Goal: Transaction & Acquisition: Purchase product/service

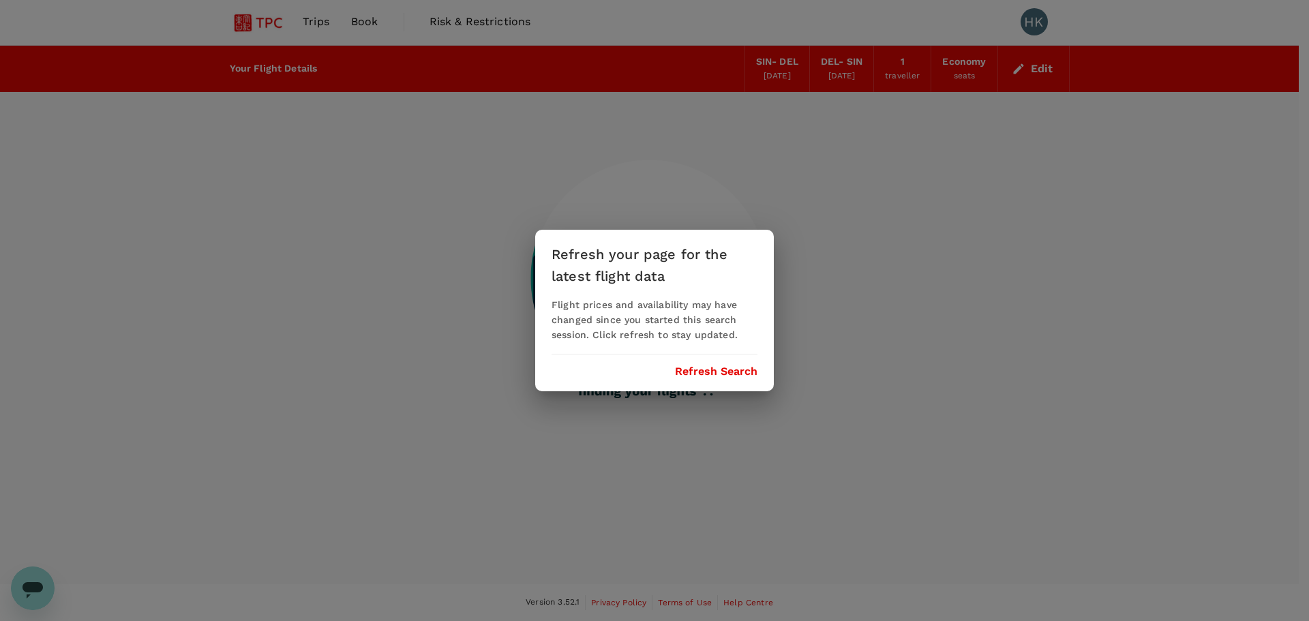
click at [678, 217] on button "Refresh Search" at bounding box center [716, 371] width 82 height 12
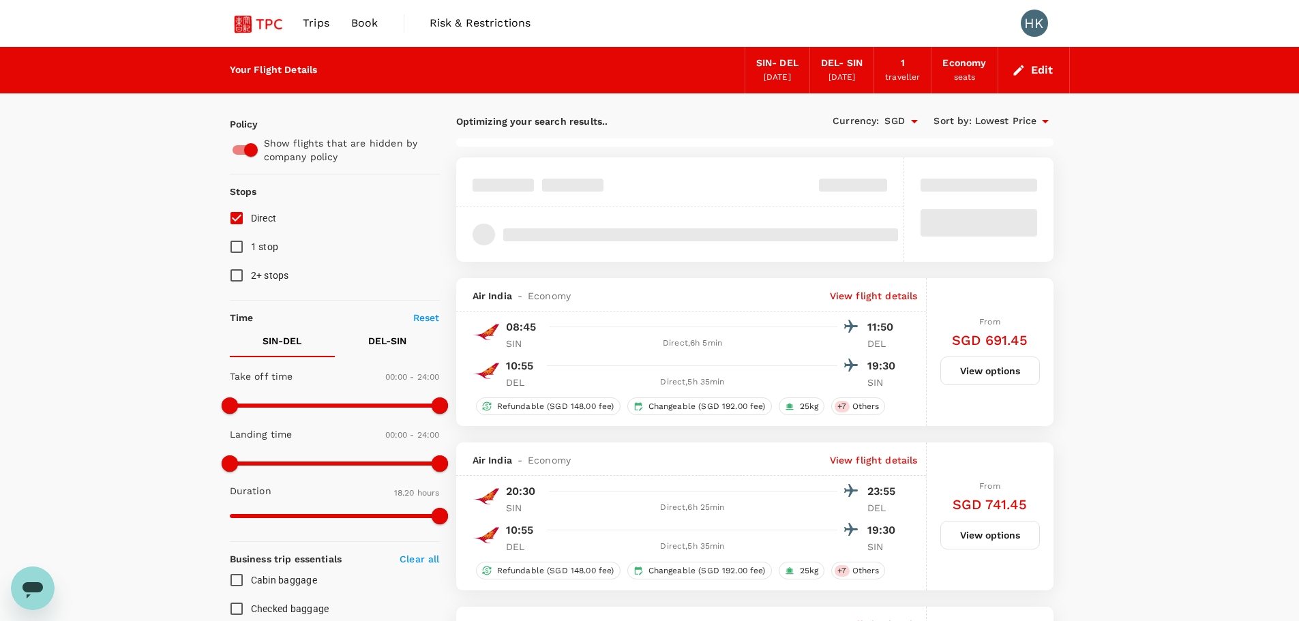
type input "SGD"
type input "1440"
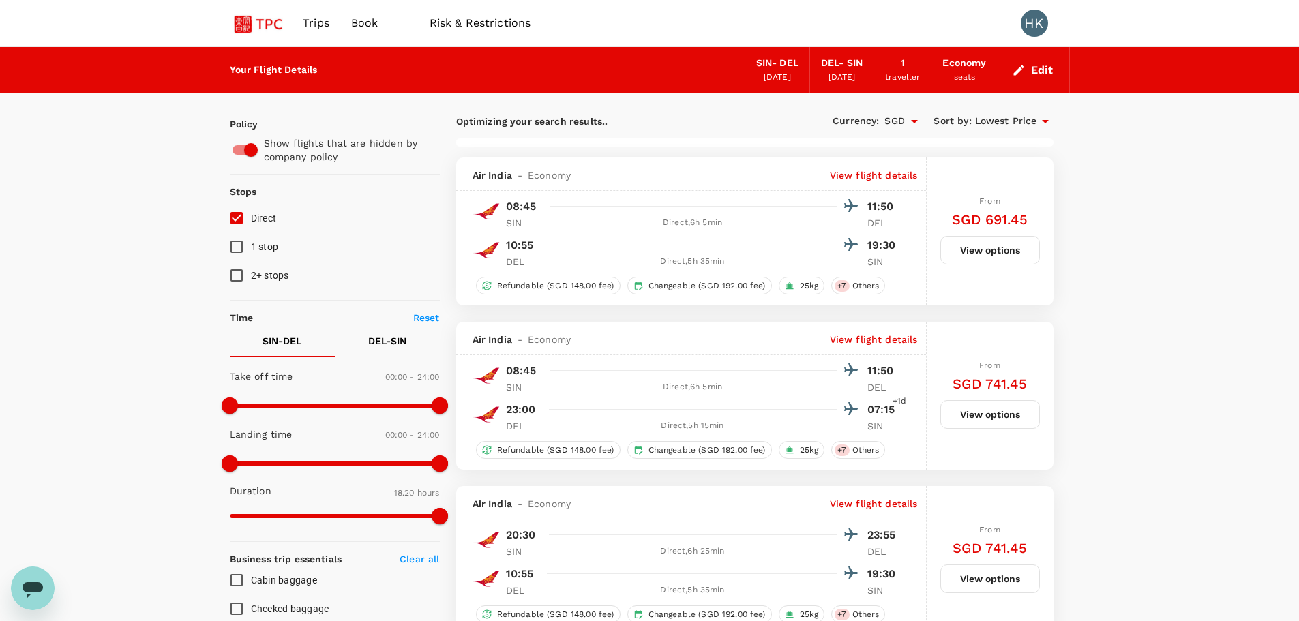
type input "1625"
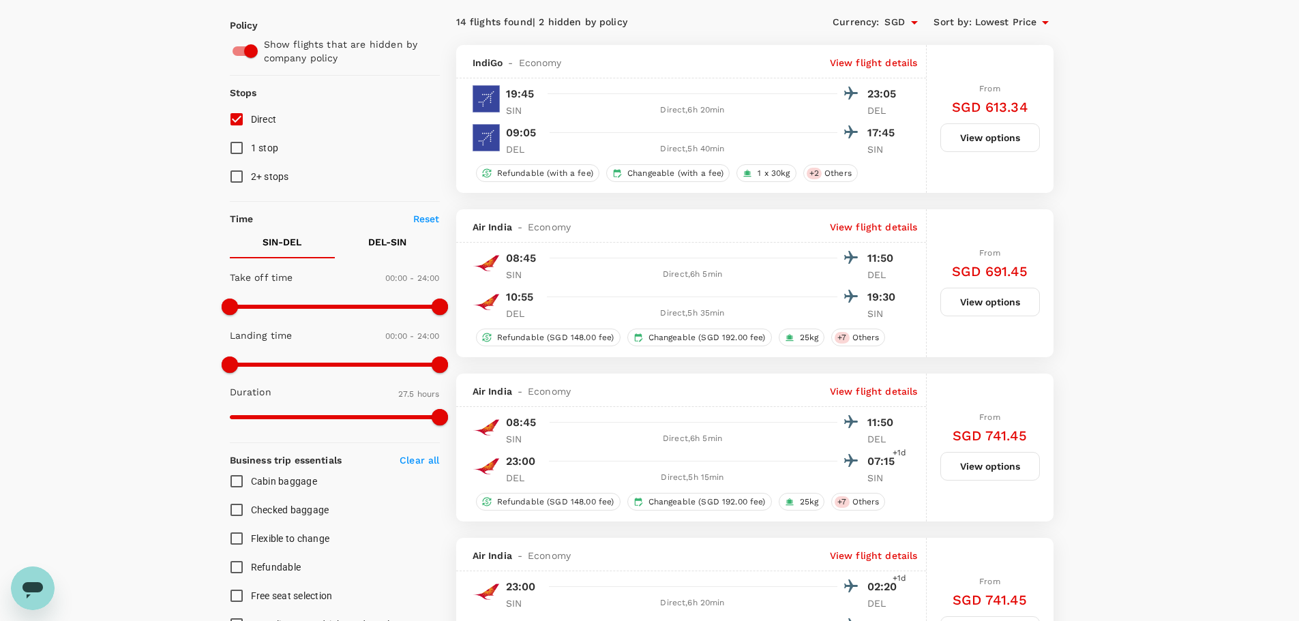
scroll to position [273, 0]
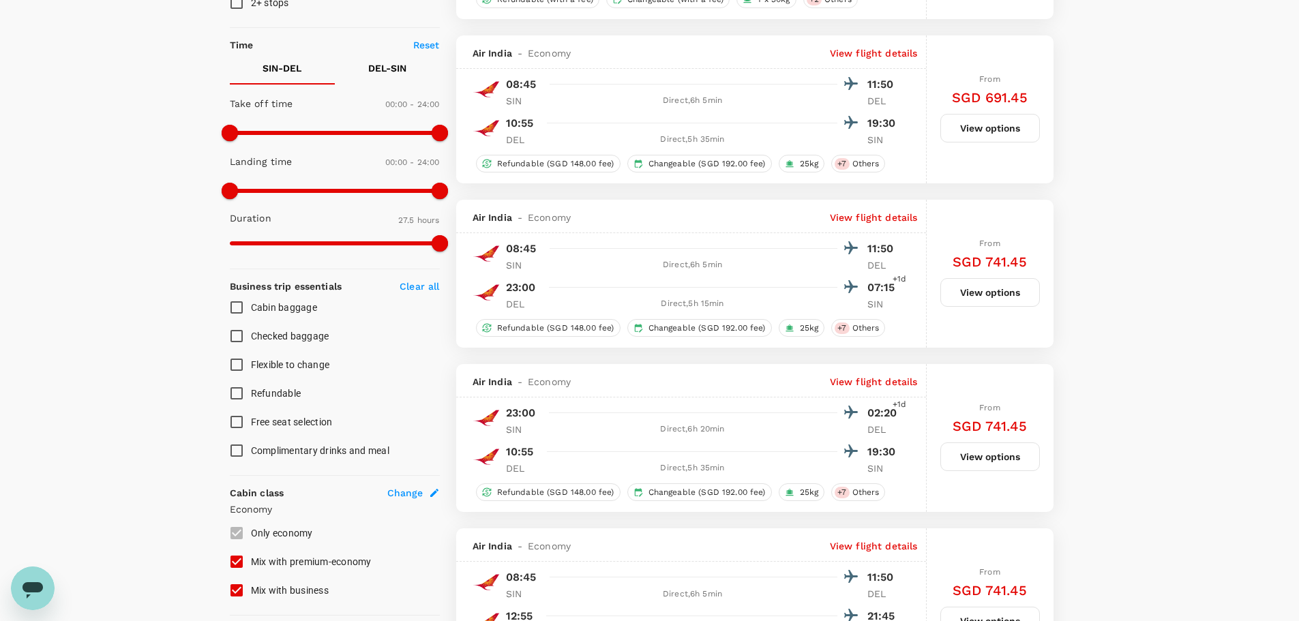
click at [678, 217] on button "View options" at bounding box center [990, 292] width 100 height 29
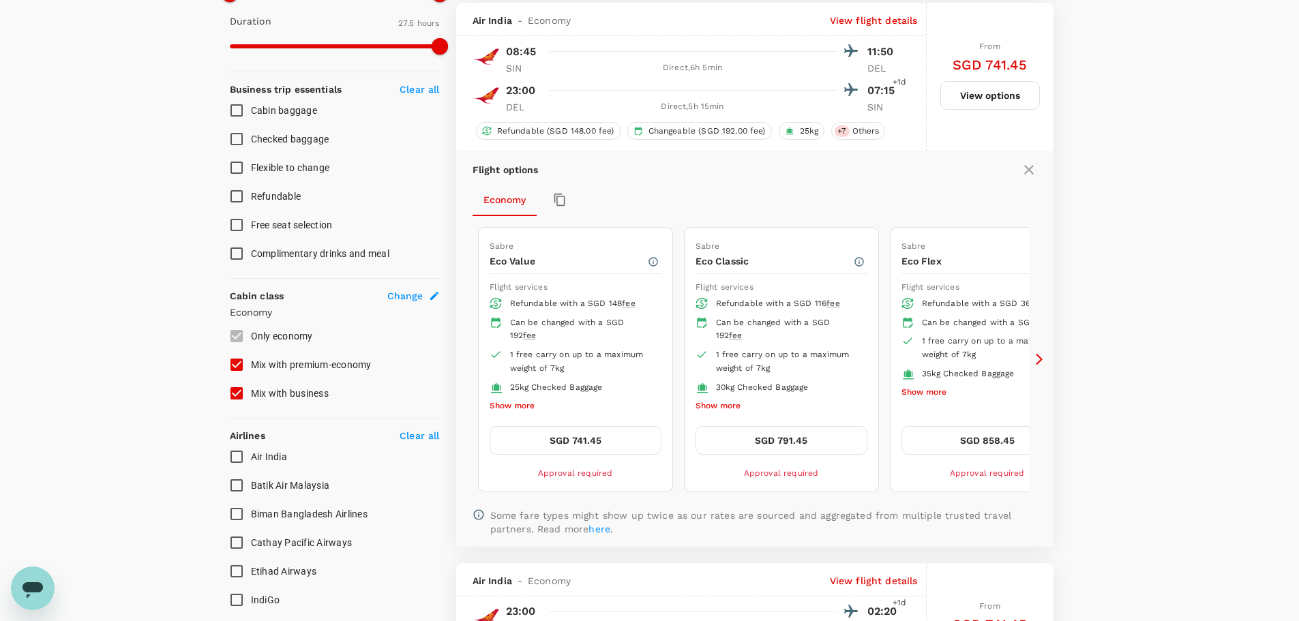
scroll to position [472, 0]
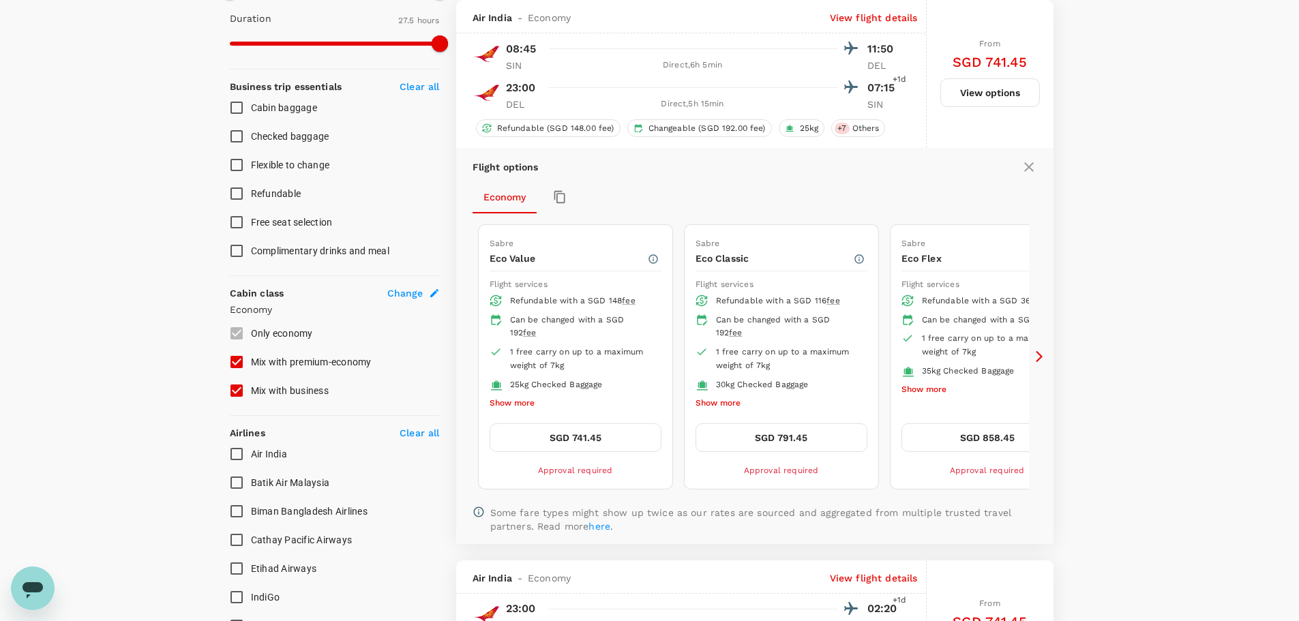
click at [678, 217] on button "SGD 791.45" at bounding box center [781, 437] width 172 height 29
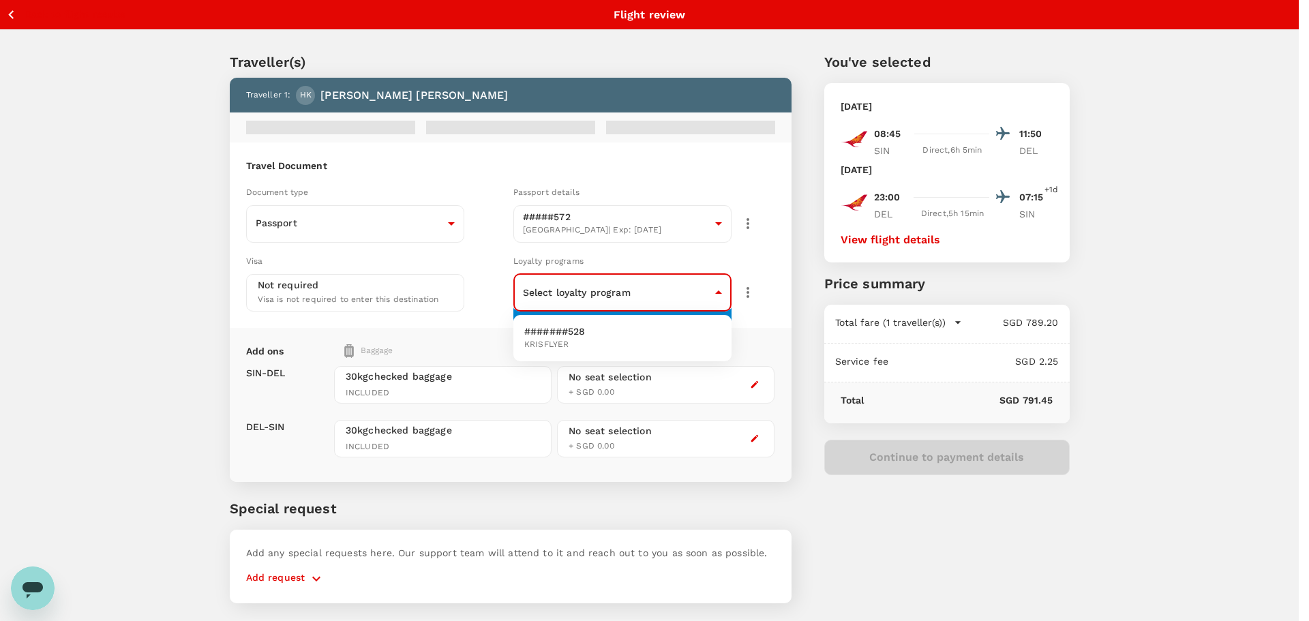
click at [664, 217] on body "Back to flight results Flight review Traveller(s) Traveller 1 : HK Harjeev Koch…" at bounding box center [654, 329] width 1309 height 658
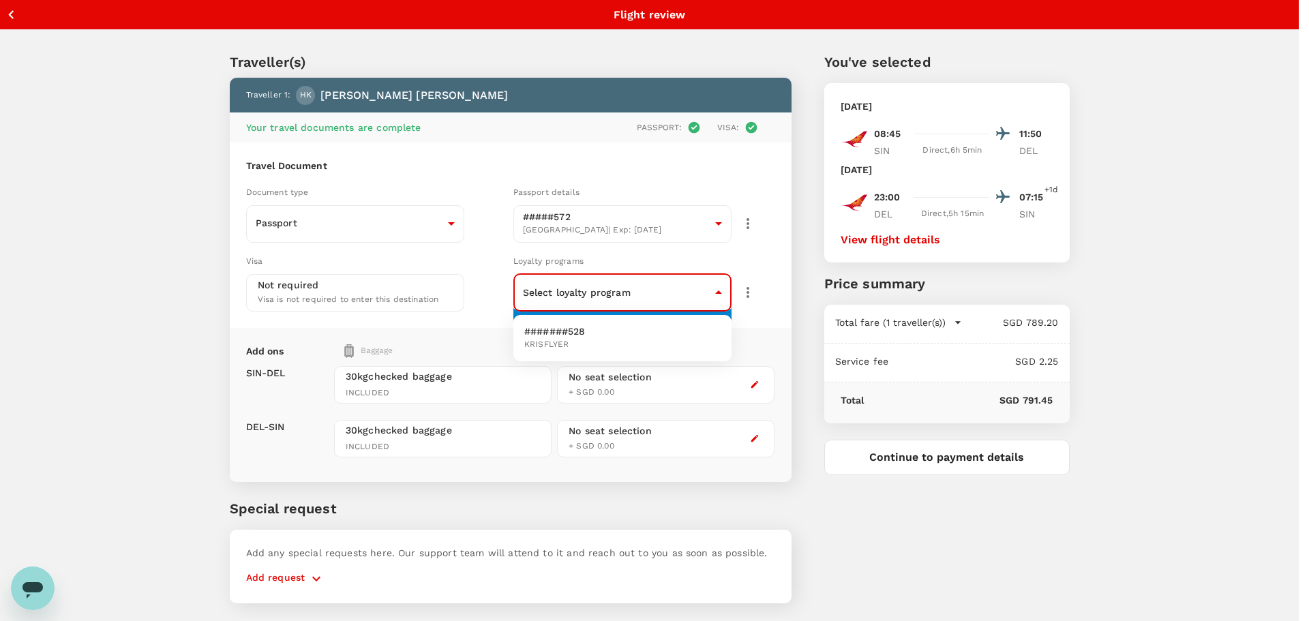
click at [634, 217] on li "#######528 KRISFLYER" at bounding box center [622, 337] width 218 height 35
type input "82945f17-804b-4a71-acb0-93b41e2e9dd3"
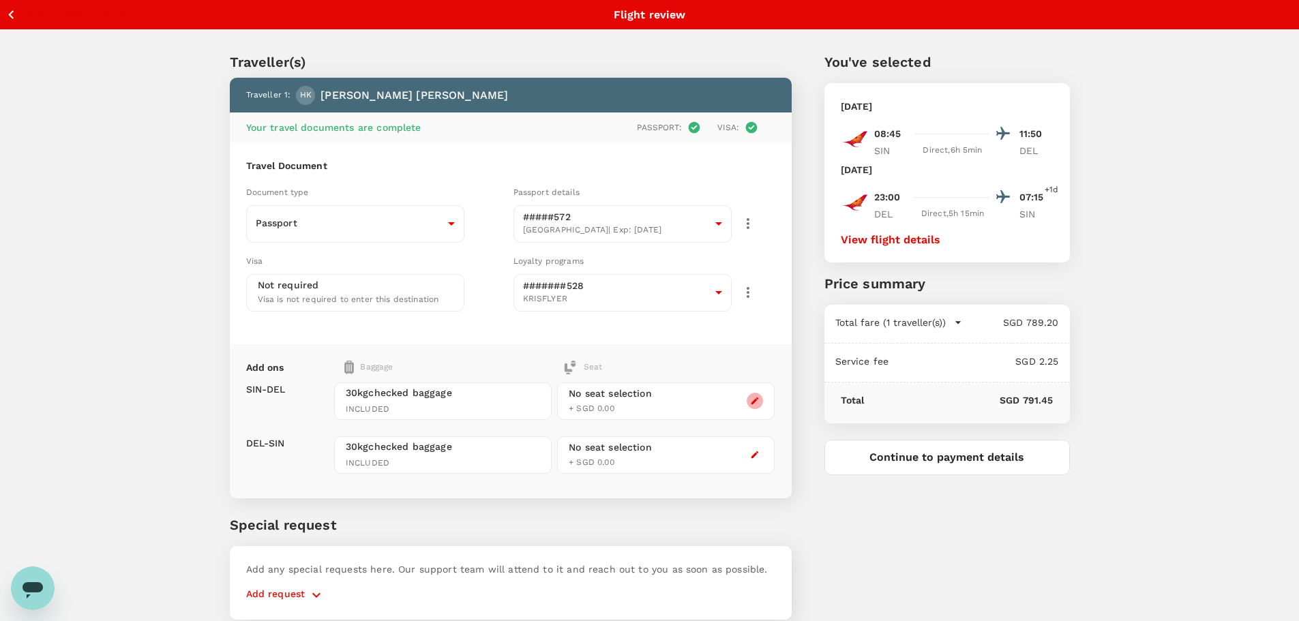
click at [678, 217] on icon "button" at bounding box center [754, 400] width 7 height 7
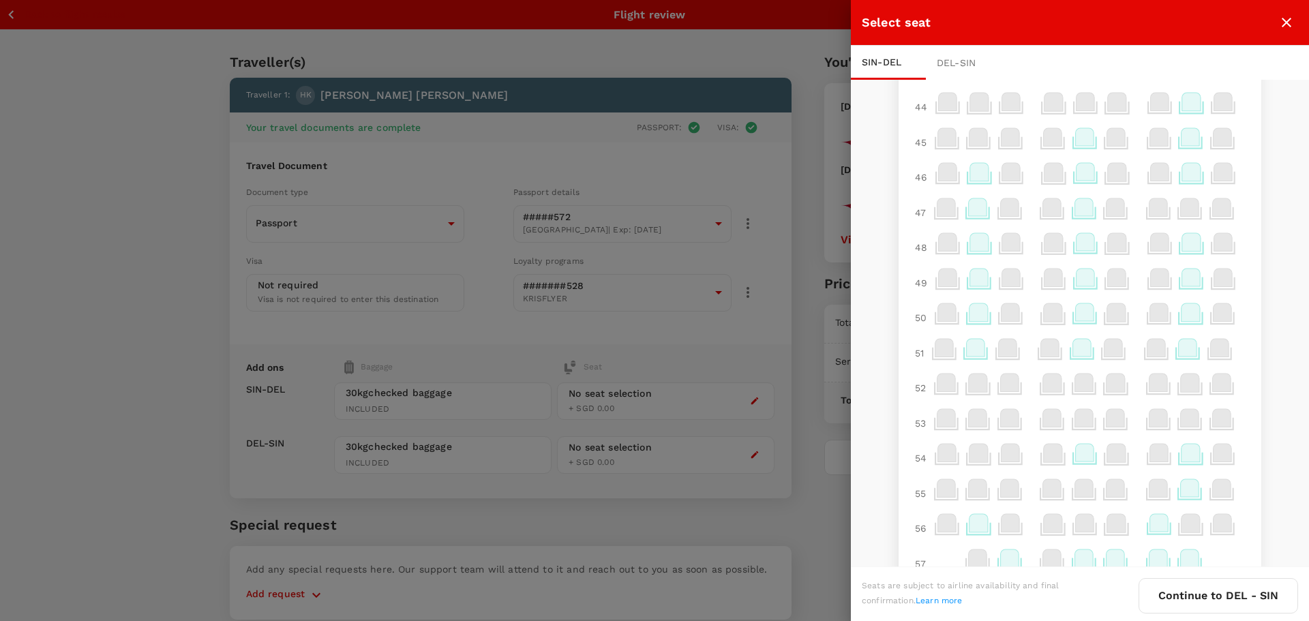
scroll to position [753, 0]
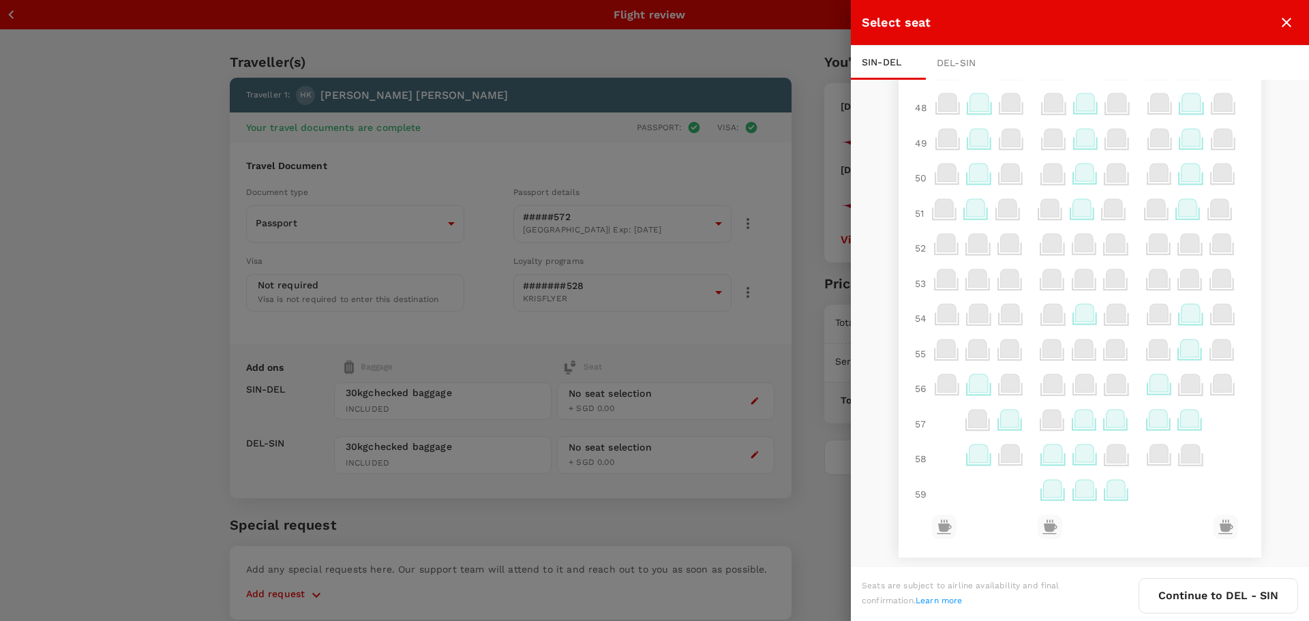
click at [678, 217] on icon at bounding box center [1053, 454] width 18 height 18
click at [678, 217] on p "Select" at bounding box center [1216, 424] width 30 height 14
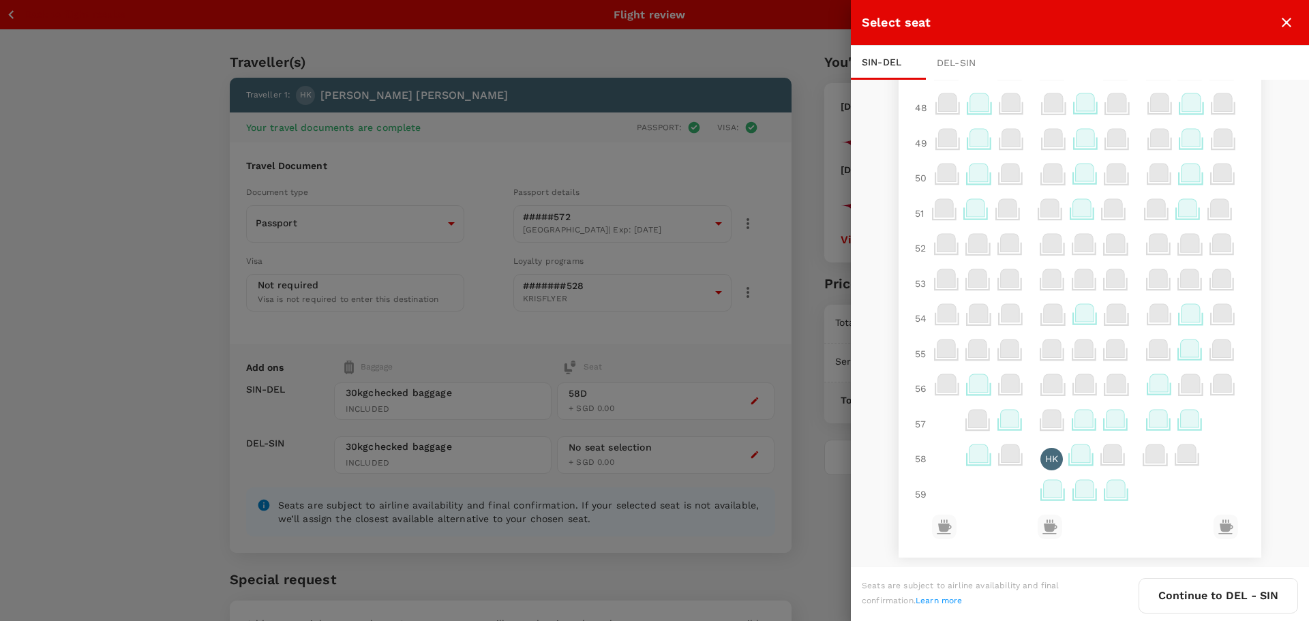
click at [678, 63] on div "DEL - SIN" at bounding box center [963, 63] width 75 height 34
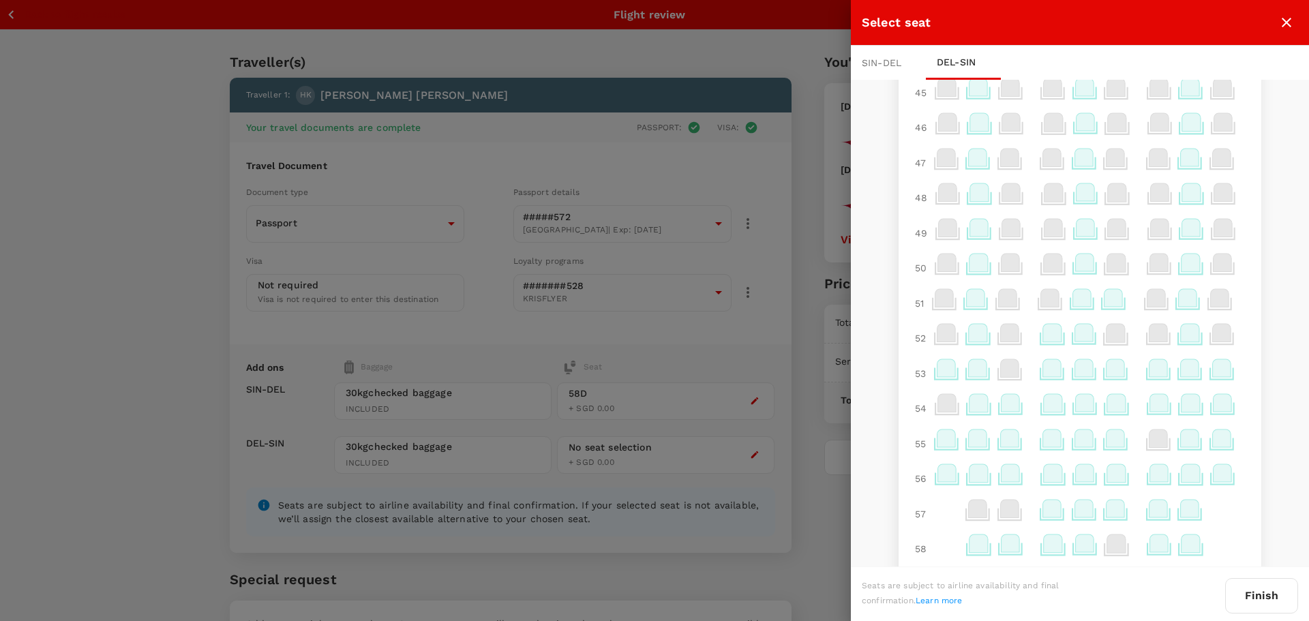
scroll to position [685, 0]
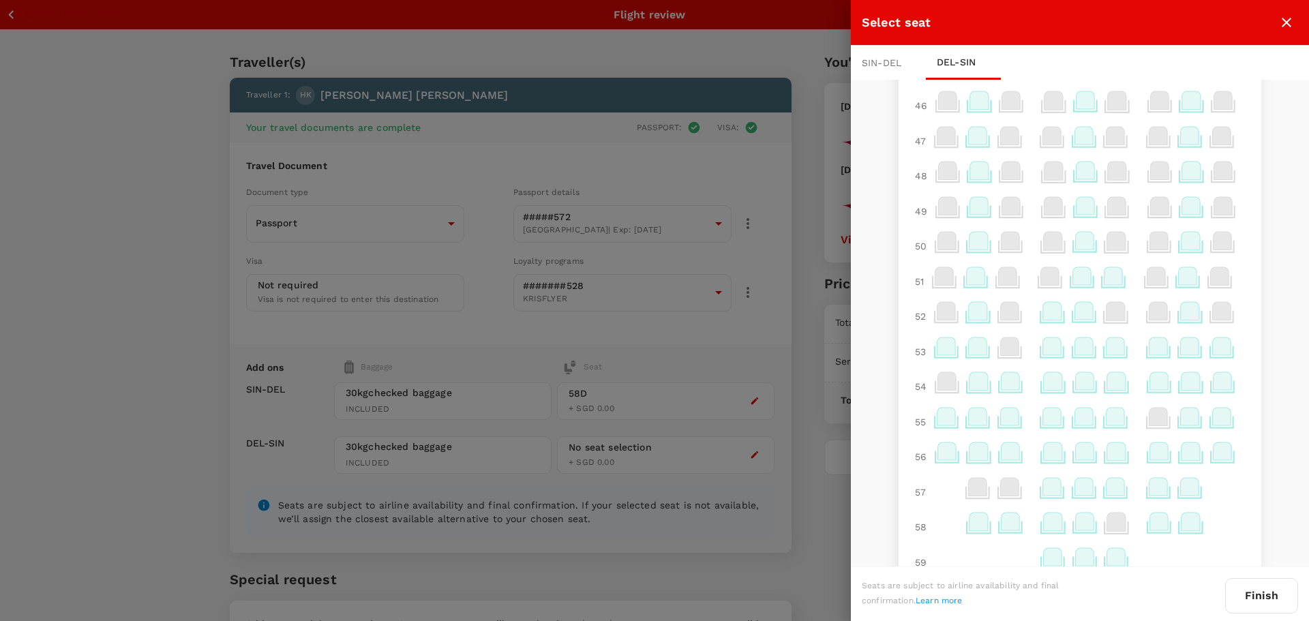
click at [678, 217] on icon at bounding box center [1159, 451] width 18 height 18
click at [678, 217] on p "Select" at bounding box center [1139, 421] width 30 height 14
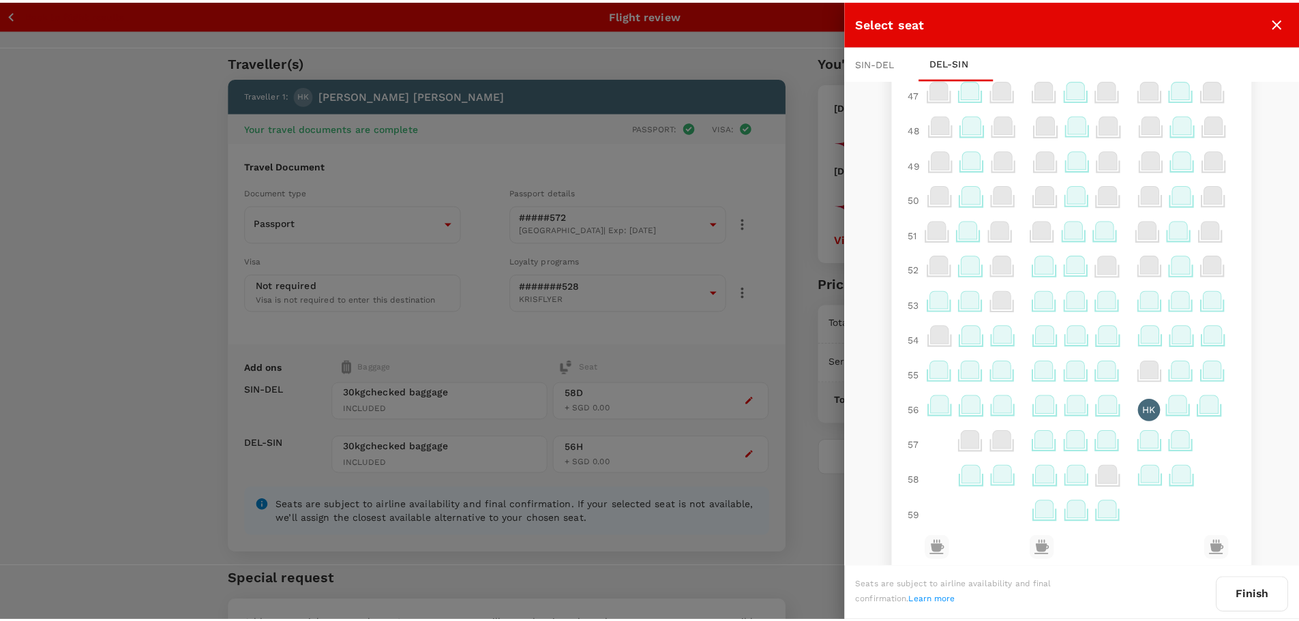
scroll to position [753, 0]
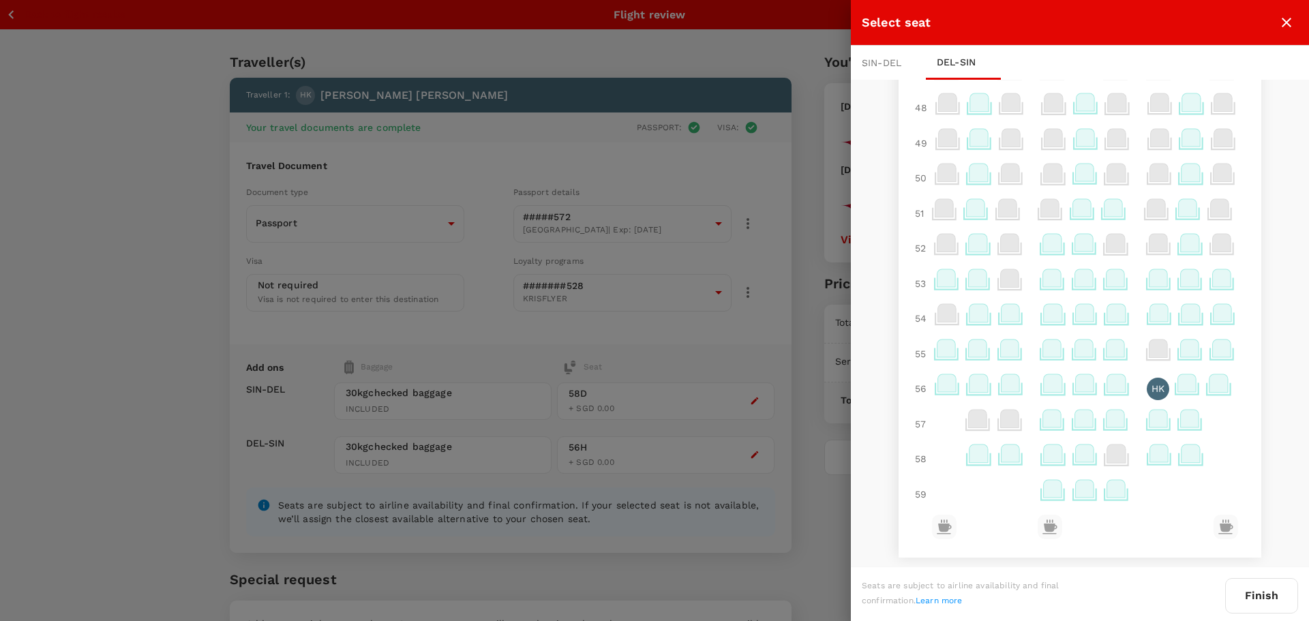
click at [678, 217] on button "Finish" at bounding box center [1261, 595] width 73 height 35
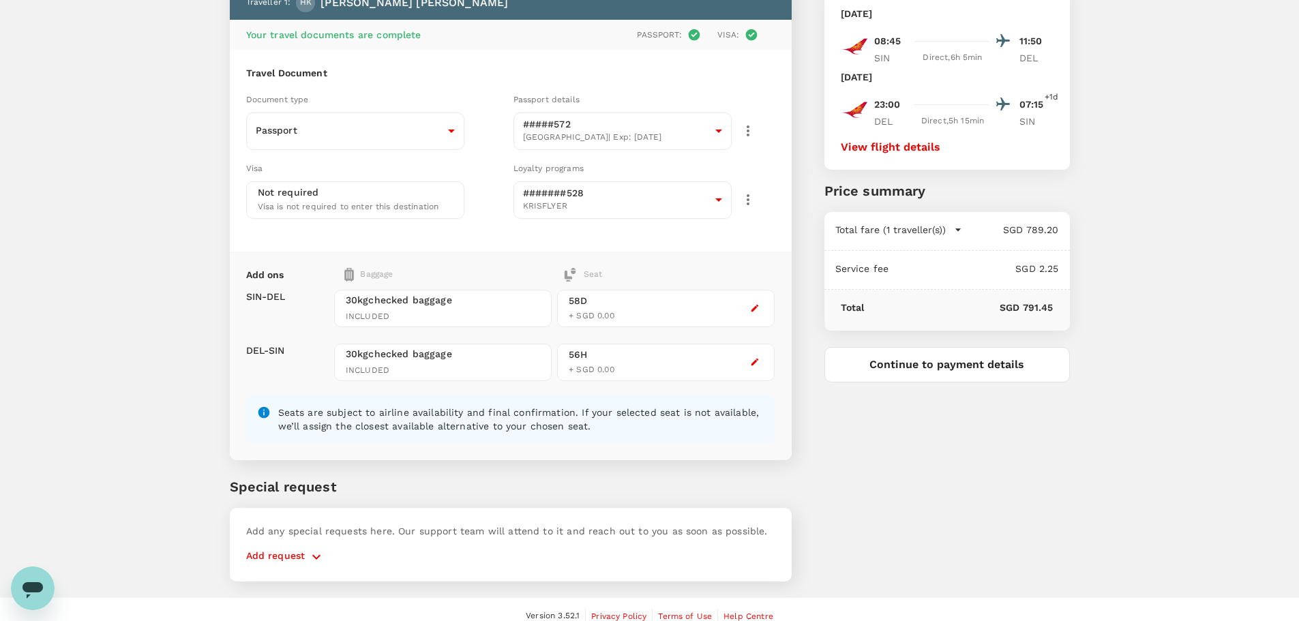
scroll to position [106, 0]
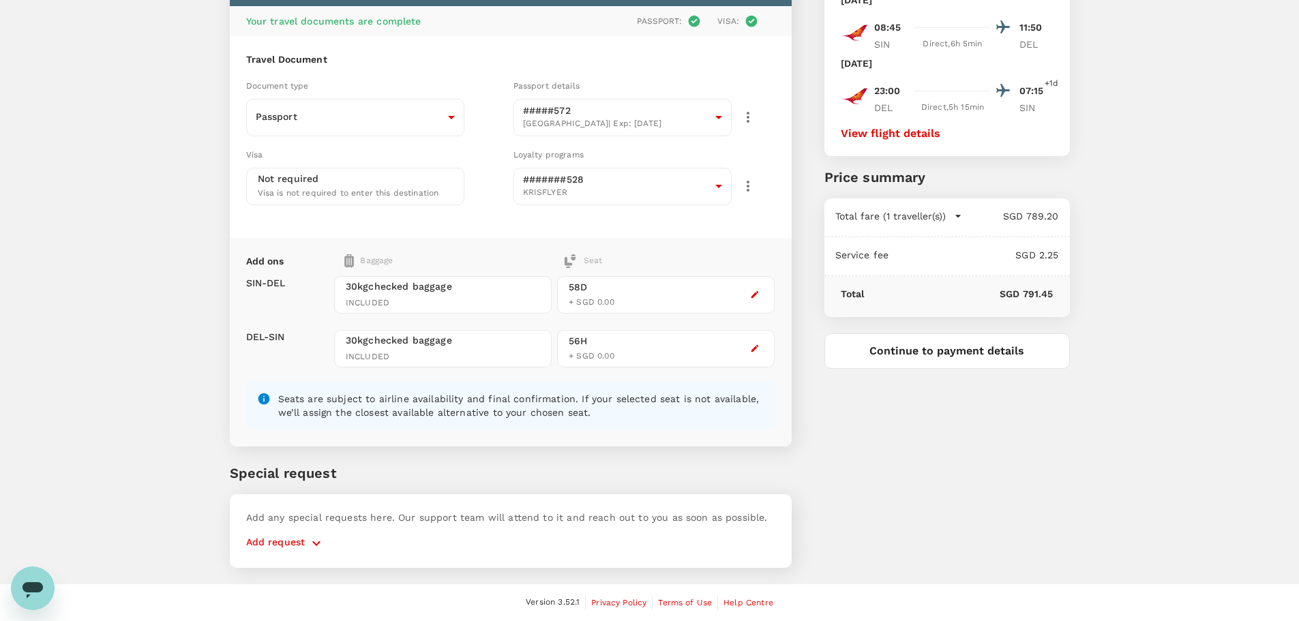
click at [312, 217] on icon "button" at bounding box center [316, 543] width 16 height 16
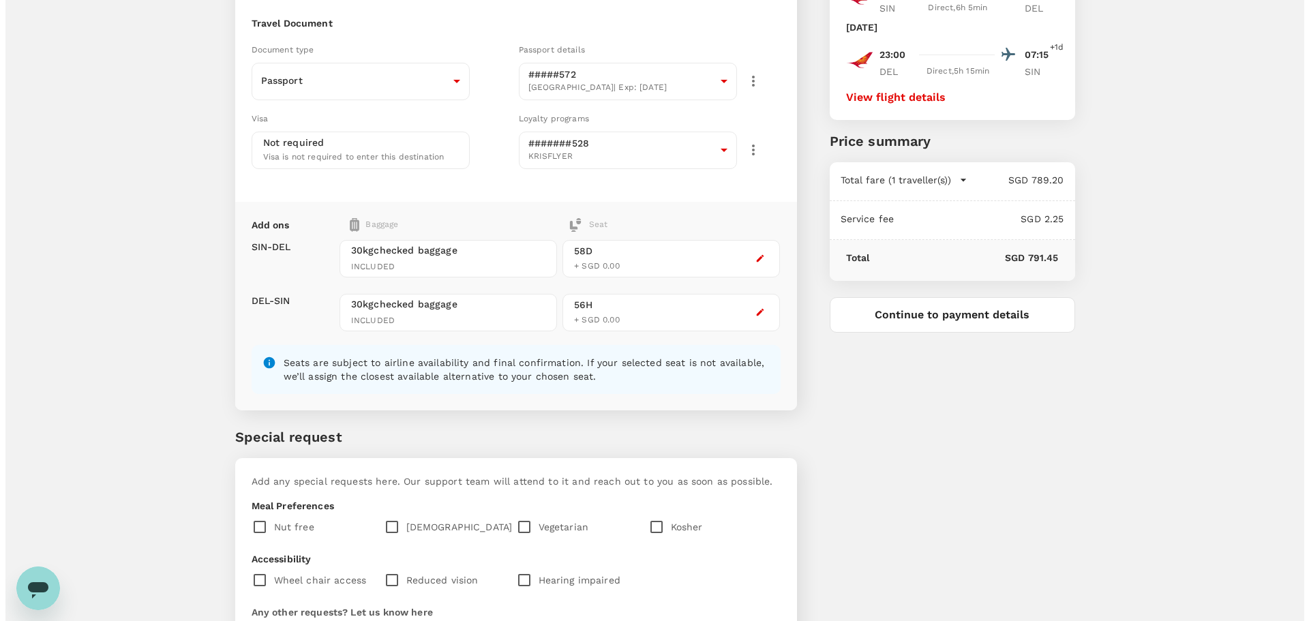
scroll to position [119, 0]
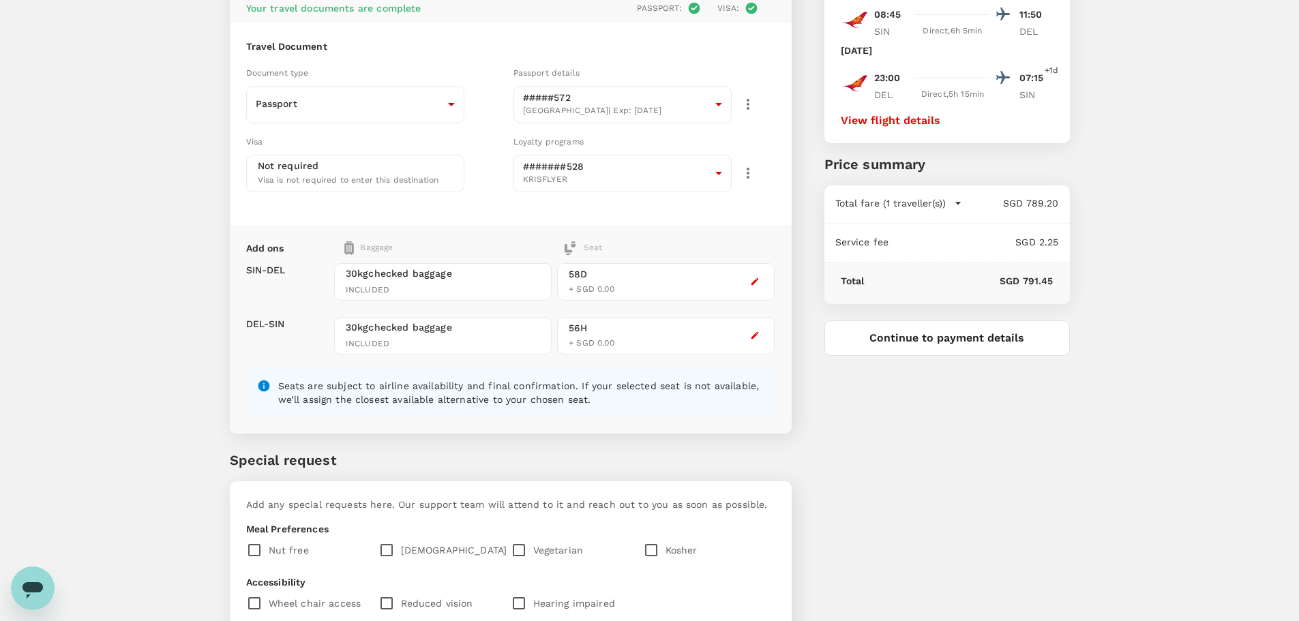
click at [678, 217] on button "Continue to payment details" at bounding box center [946, 337] width 245 height 35
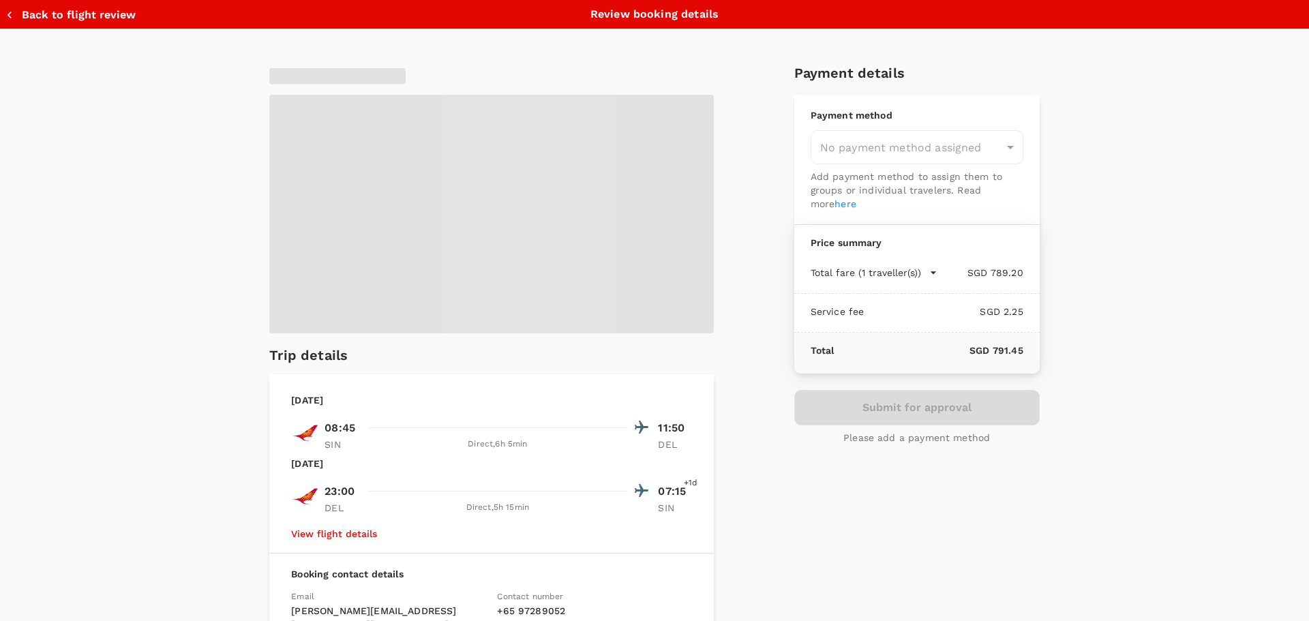
type input "9f9f2781-0b61-435f-9248-ee55fd10da68"
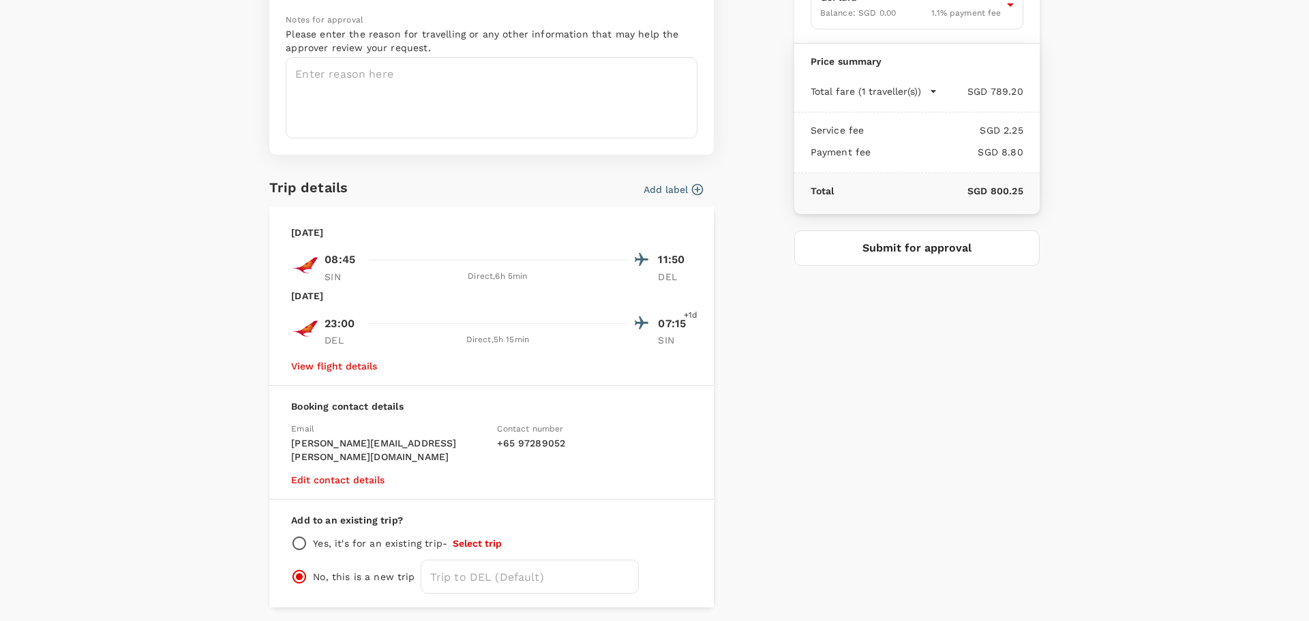
scroll to position [184, 0]
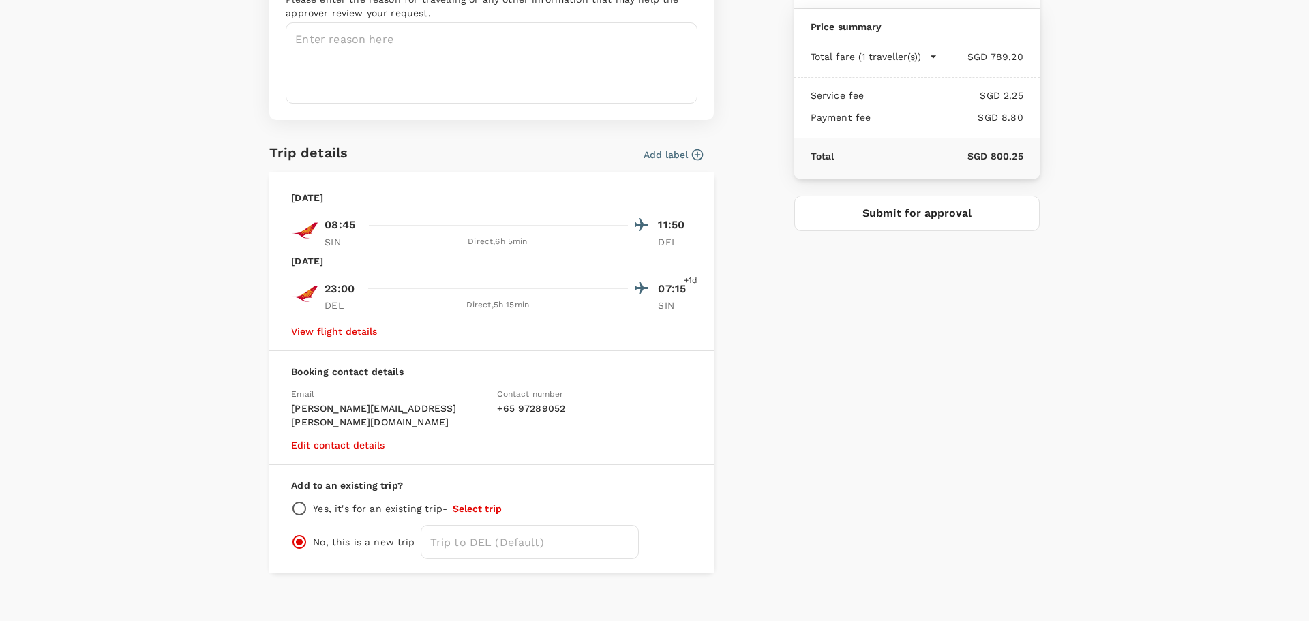
click at [291, 217] on input "radio" at bounding box center [299, 508] width 16 height 16
radio input "true"
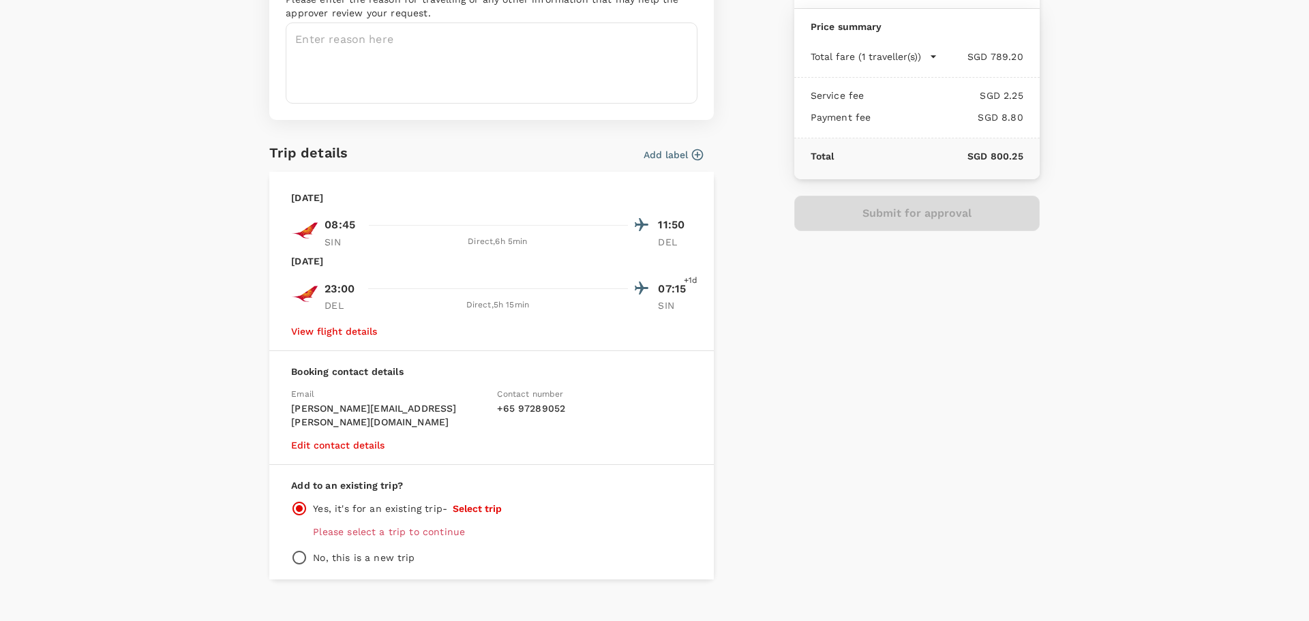
click at [478, 217] on button "Select trip" at bounding box center [477, 508] width 49 height 11
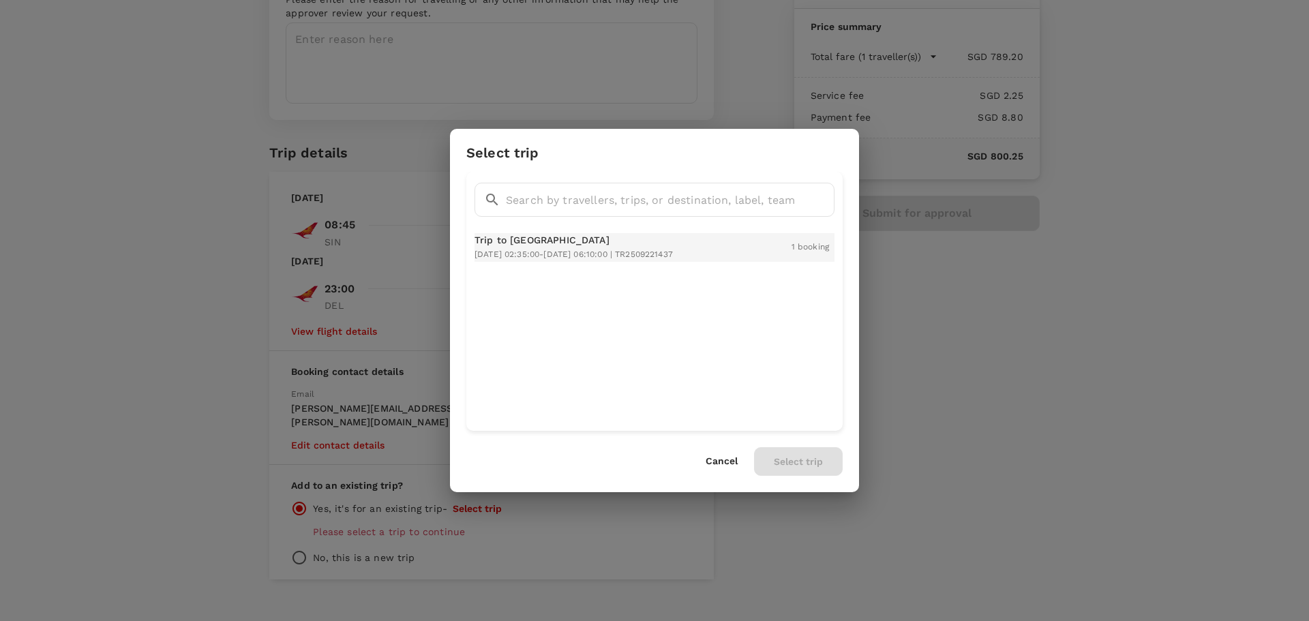
click at [673, 217] on div "Trip to Delhi 2025-10-05 02:35:00 - 2025-10-14 06:10:00 | TR2509221437" at bounding box center [573, 247] width 198 height 29
click at [678, 217] on button "Select trip" at bounding box center [798, 461] width 89 height 29
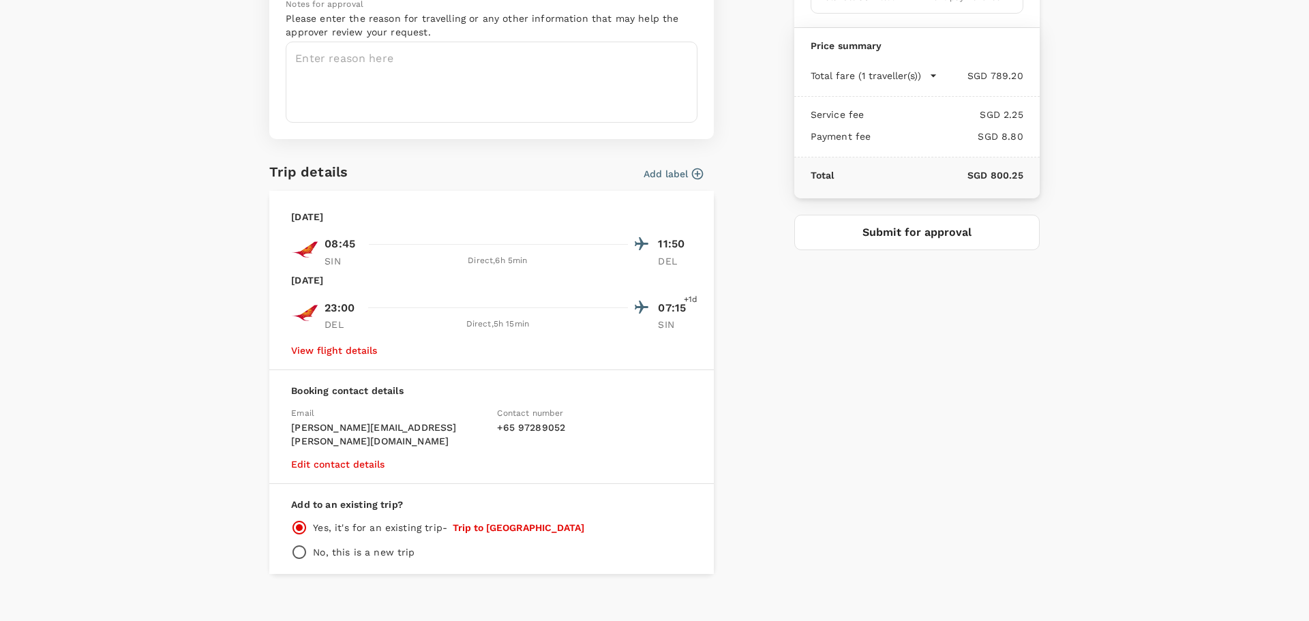
scroll to position [166, 0]
click at [296, 217] on input "radio" at bounding box center [299, 551] width 16 height 16
radio input "true"
click at [463, 217] on input "text" at bounding box center [530, 560] width 218 height 34
click at [292, 217] on input "radio" at bounding box center [299, 526] width 16 height 16
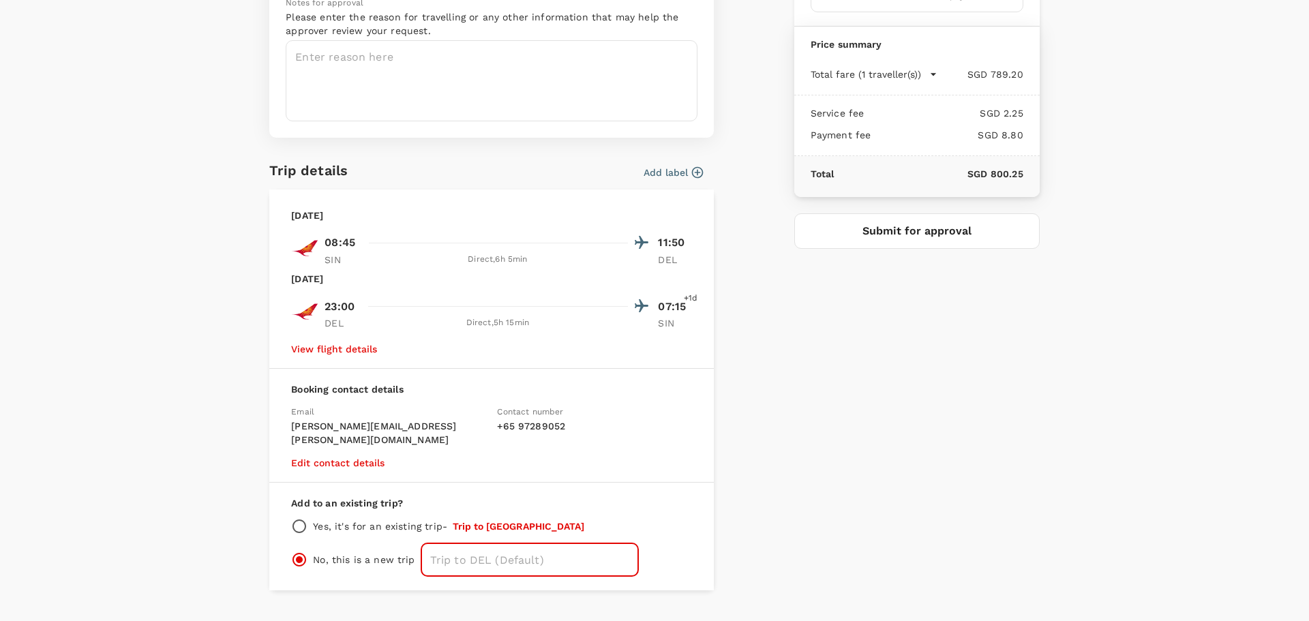
radio input "true"
click at [291, 217] on input "radio" at bounding box center [299, 551] width 16 height 16
radio input "true"
radio input "false"
click at [678, 217] on button "Submit for approval" at bounding box center [916, 230] width 245 height 35
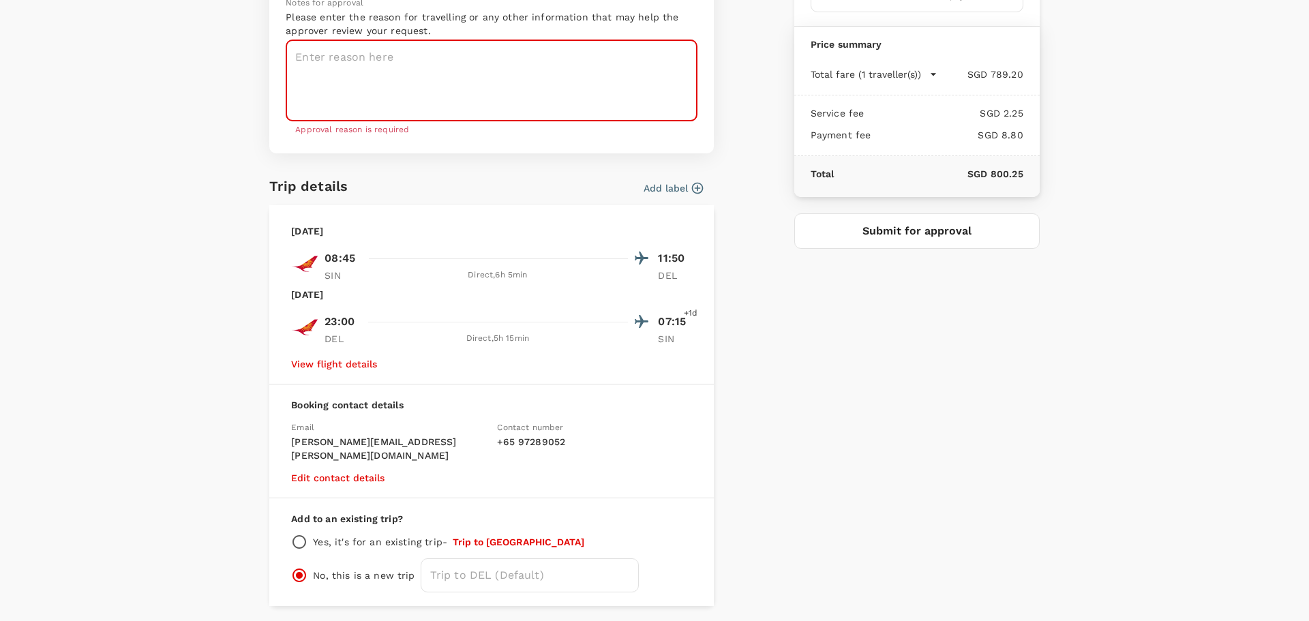
click at [468, 87] on textarea at bounding box center [492, 80] width 412 height 81
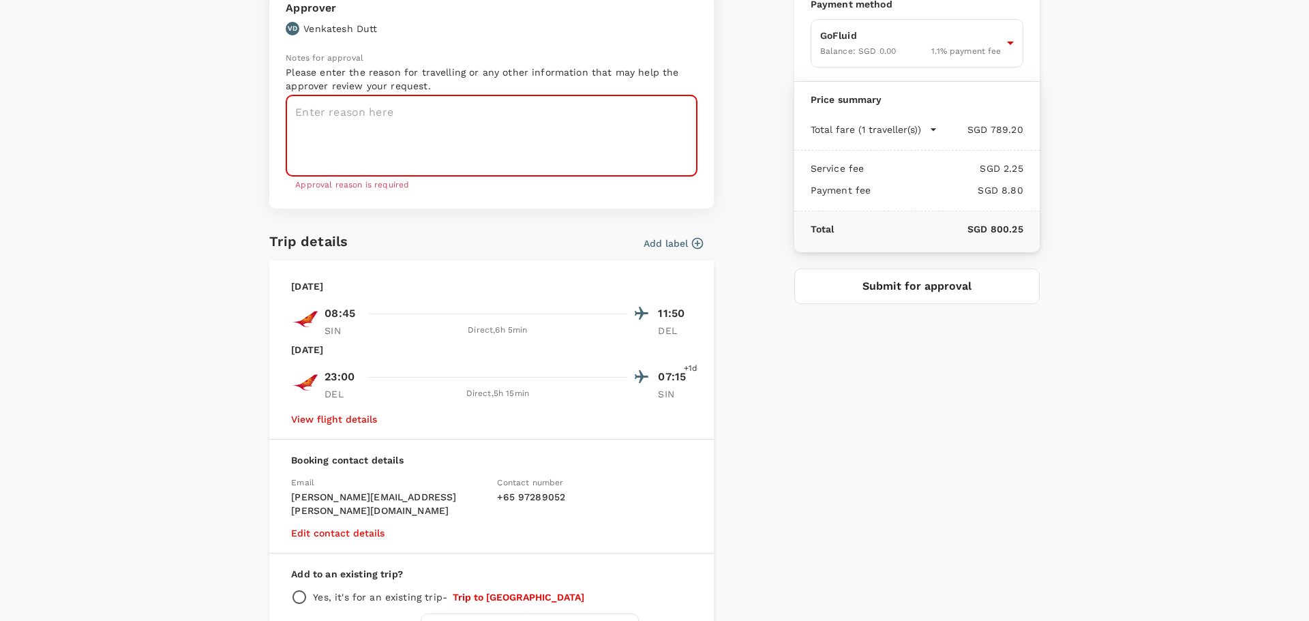
scroll to position [30, 0]
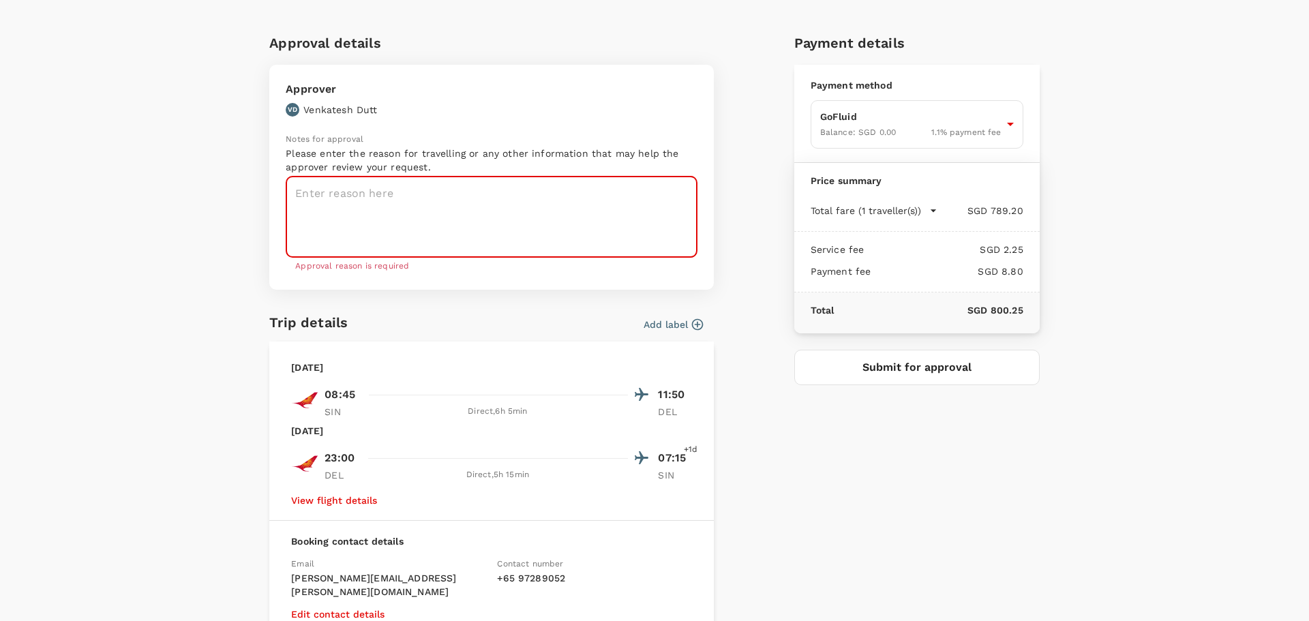
click at [449, 209] on textarea at bounding box center [492, 217] width 412 height 81
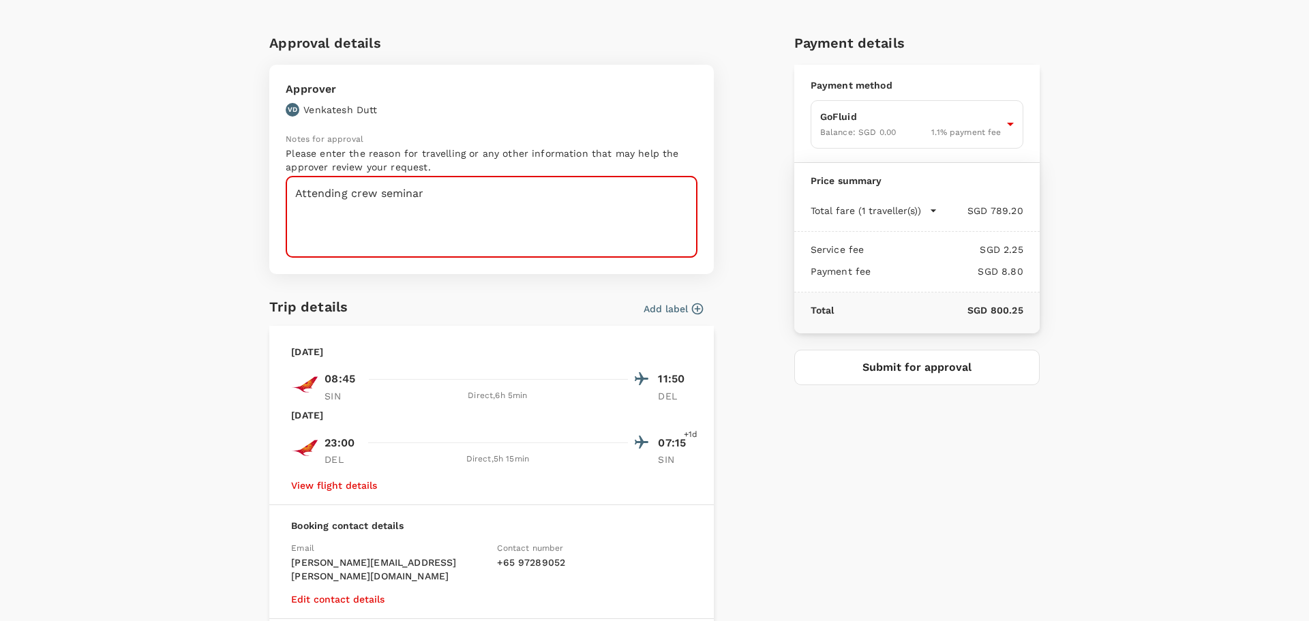
click at [449, 207] on textarea "Attending crew seminar" at bounding box center [492, 217] width 412 height 81
type textarea "Attending crew seminar"
click at [678, 217] on button "Submit for approval" at bounding box center [916, 367] width 245 height 35
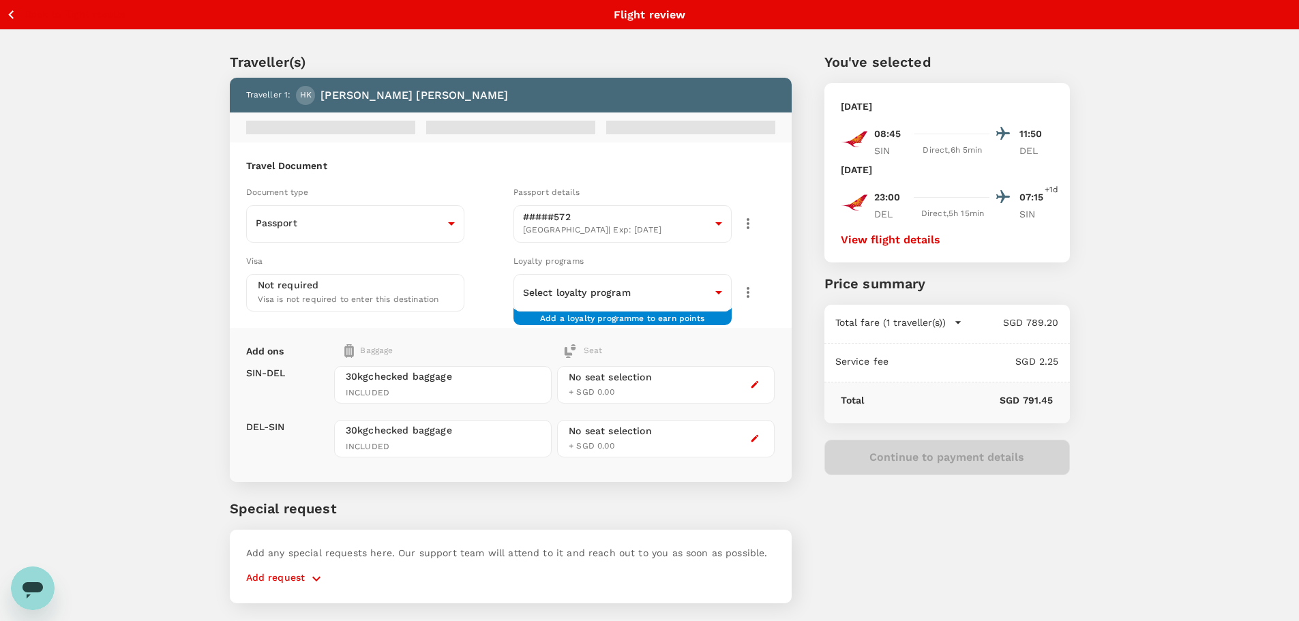
click at [13, 14] on icon "button" at bounding box center [11, 14] width 17 height 17
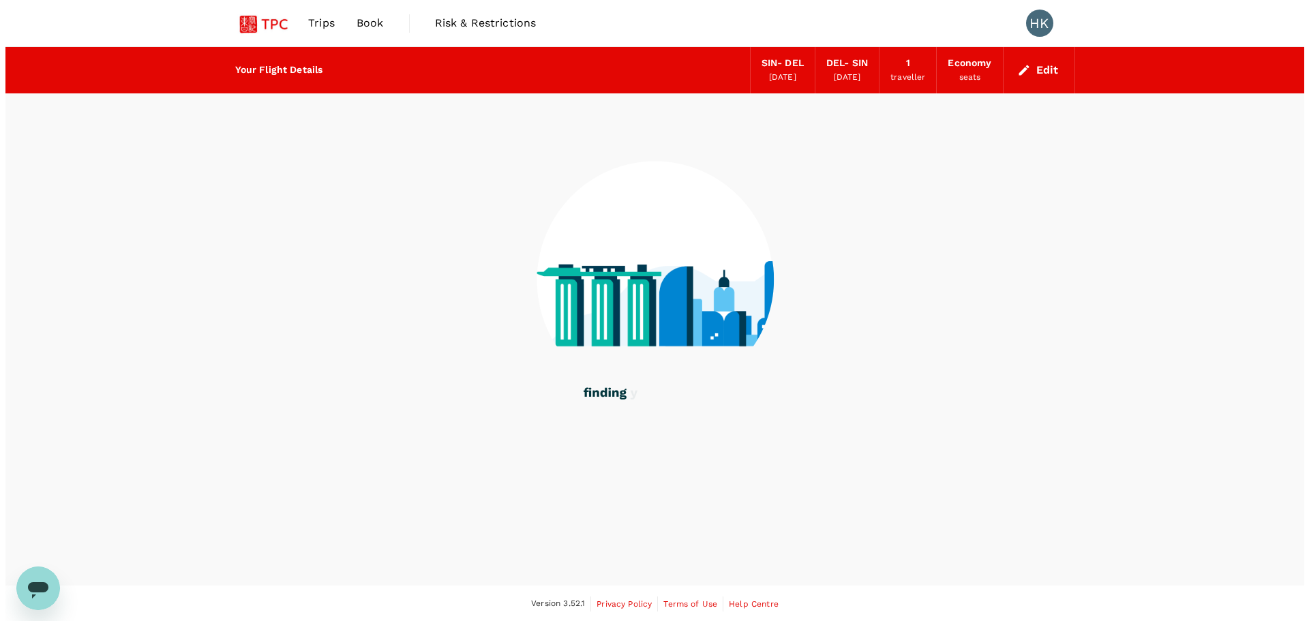
scroll to position [1, 0]
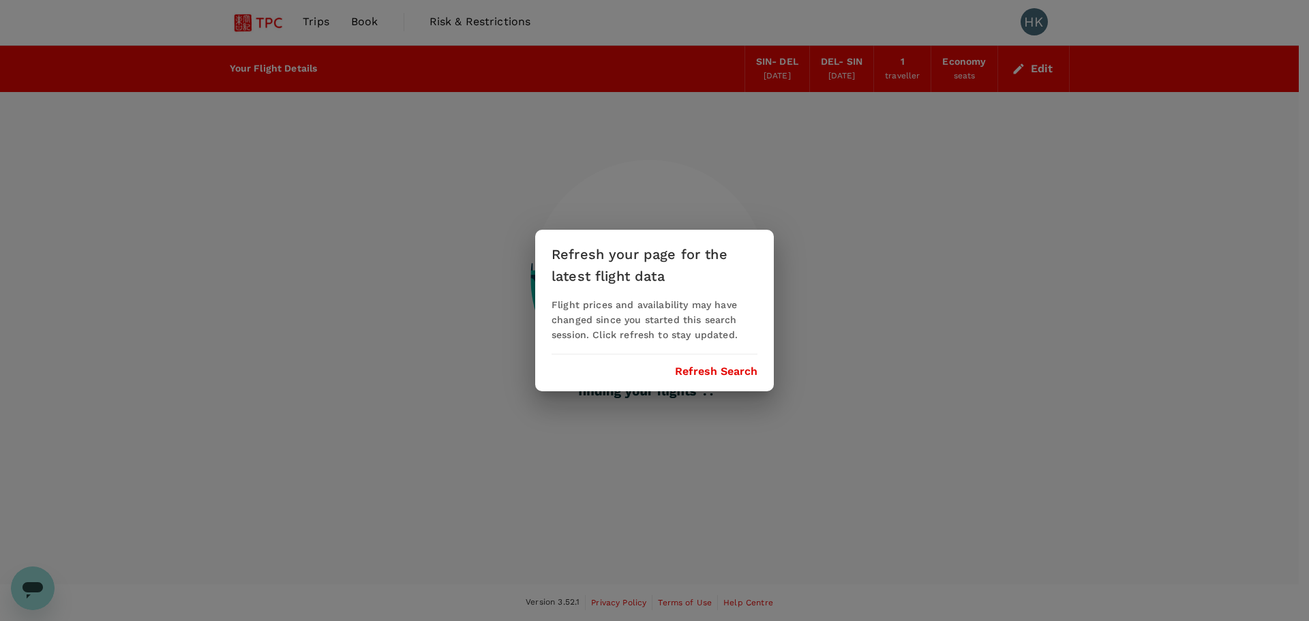
click at [319, 18] on div "Refresh your page for the latest flight data Flight prices and availability may…" at bounding box center [654, 310] width 1309 height 621
click at [715, 375] on button "Refresh Search" at bounding box center [716, 371] width 82 height 12
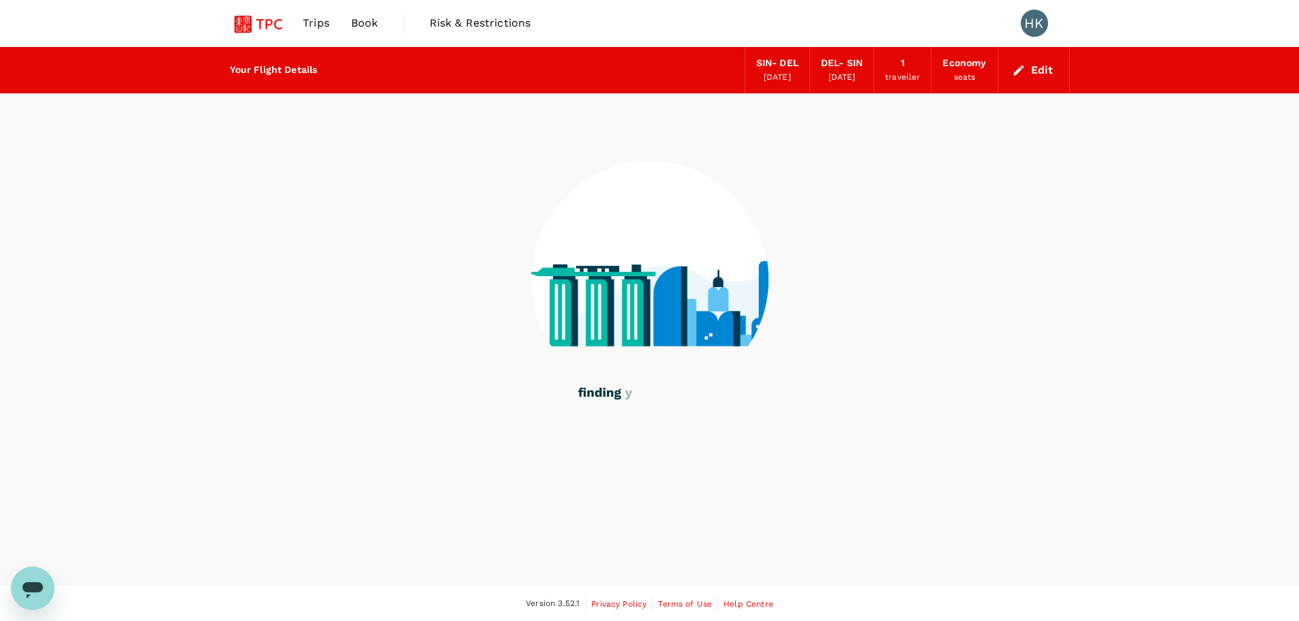
click at [322, 20] on span "Trips" at bounding box center [316, 23] width 27 height 16
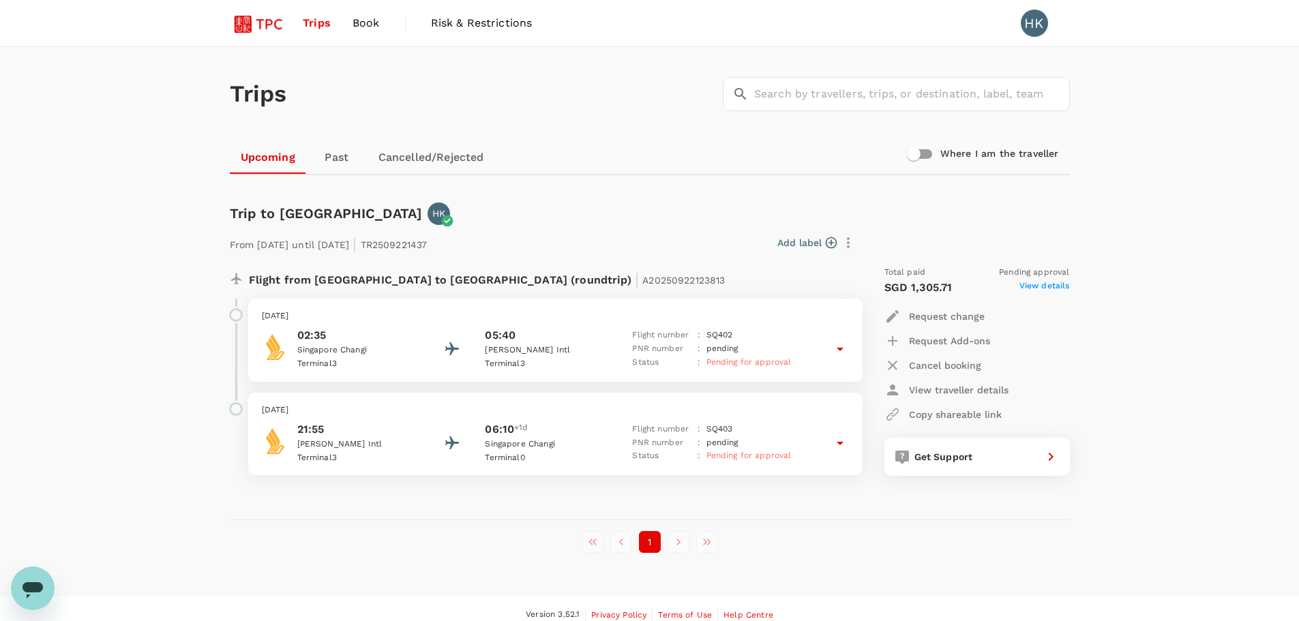
click at [1046, 286] on span "View details" at bounding box center [1044, 288] width 50 height 16
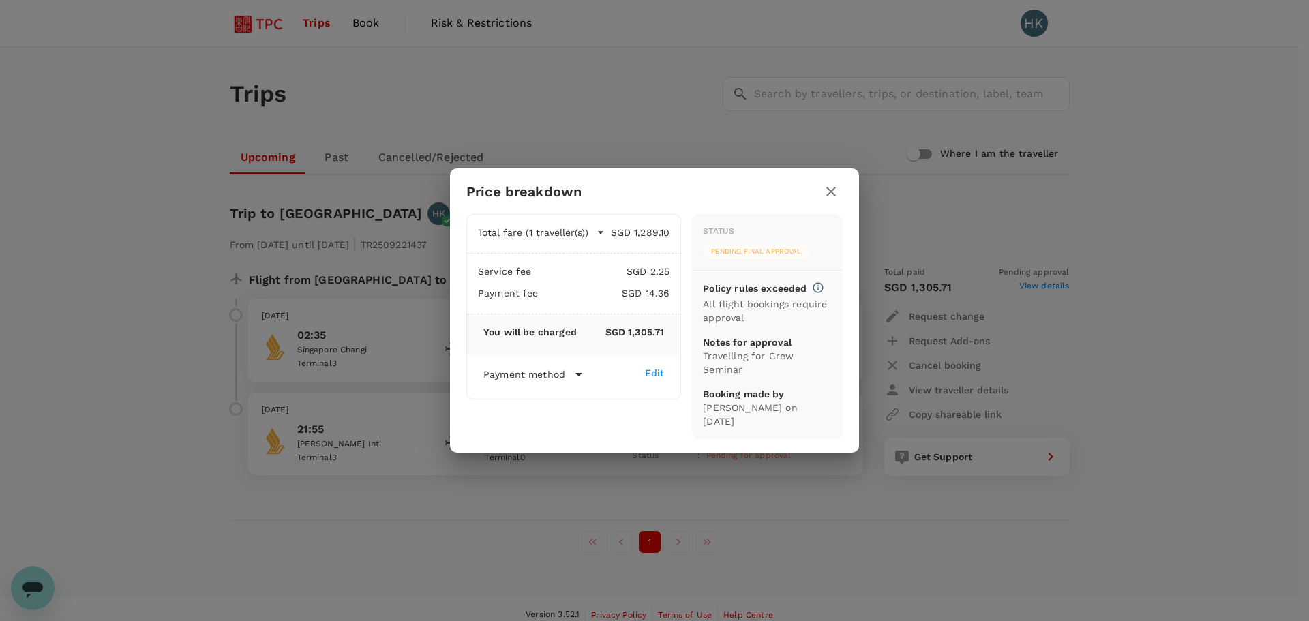
click at [660, 372] on div "Edit" at bounding box center [655, 373] width 20 height 14
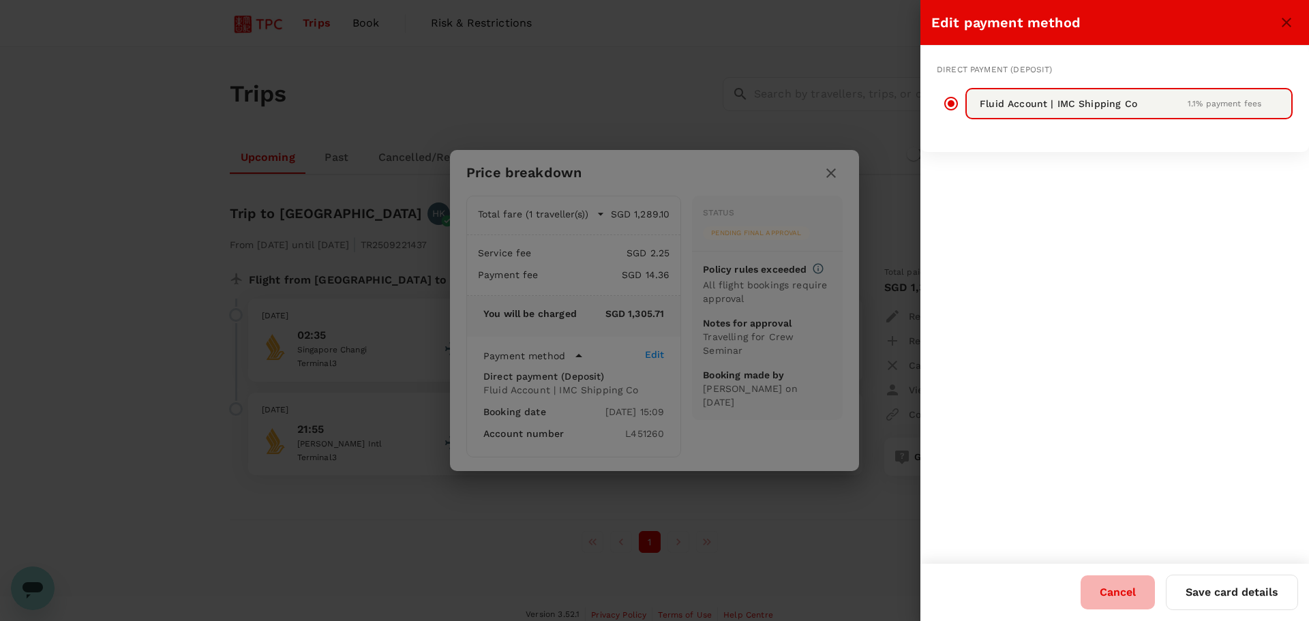
click at [1119, 591] on button "Cancel" at bounding box center [1118, 592] width 74 height 34
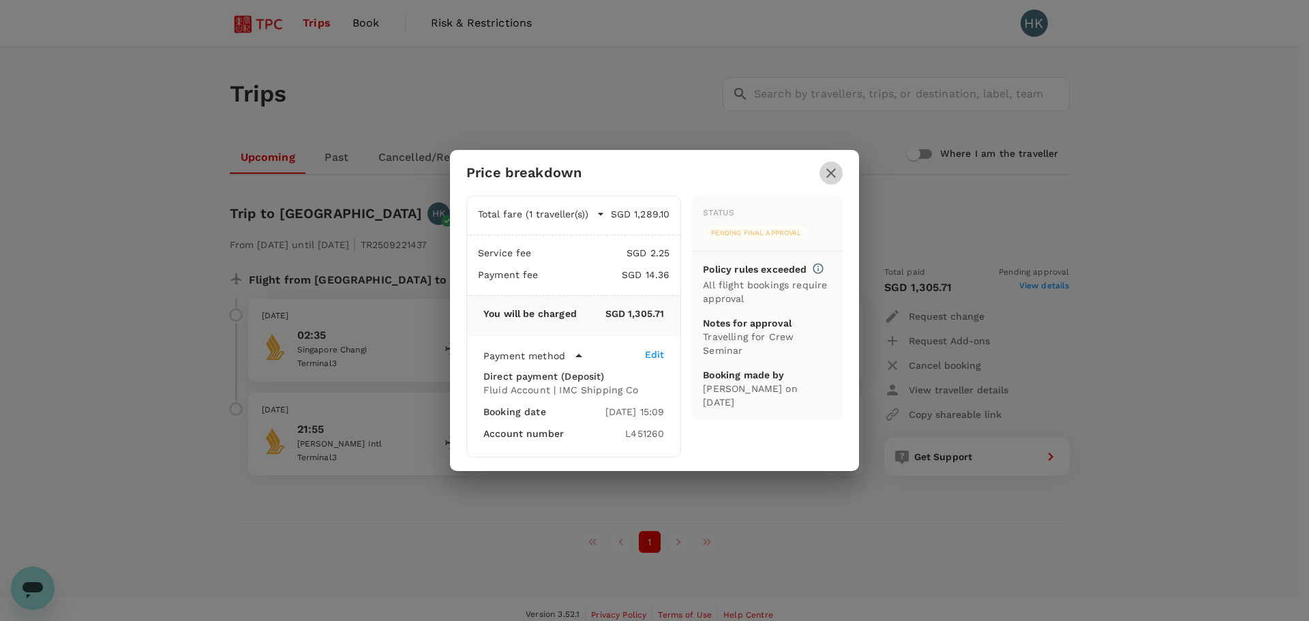
click at [830, 172] on icon "button" at bounding box center [831, 173] width 16 height 16
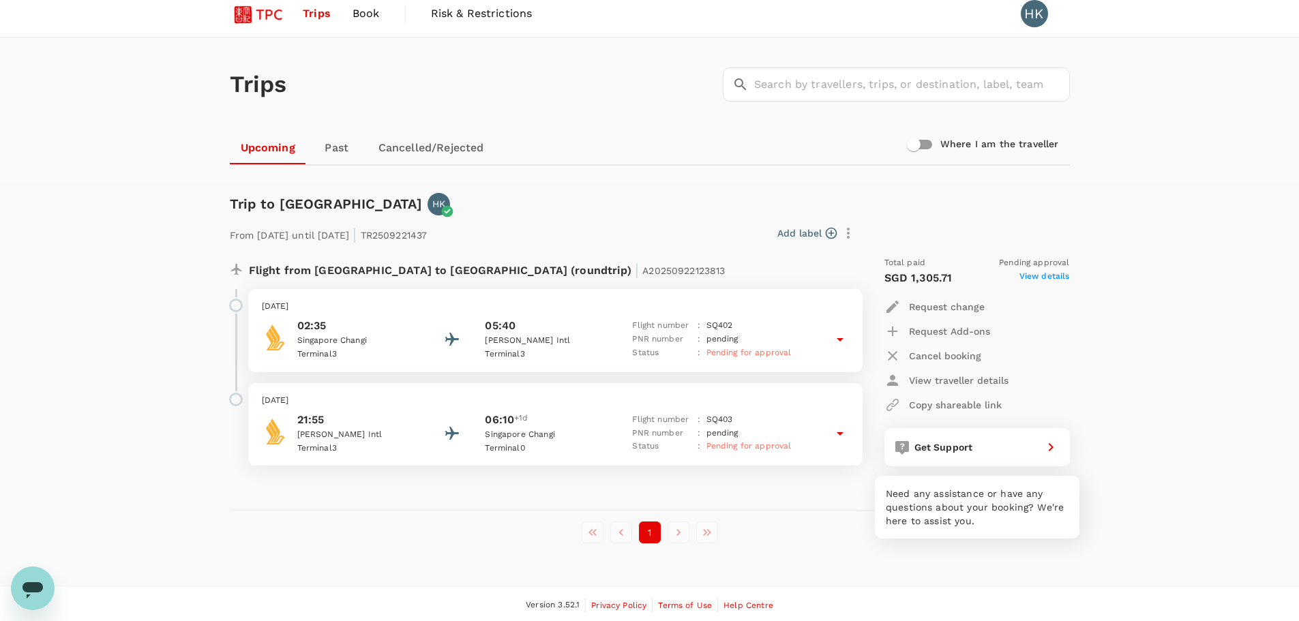
scroll to position [12, 0]
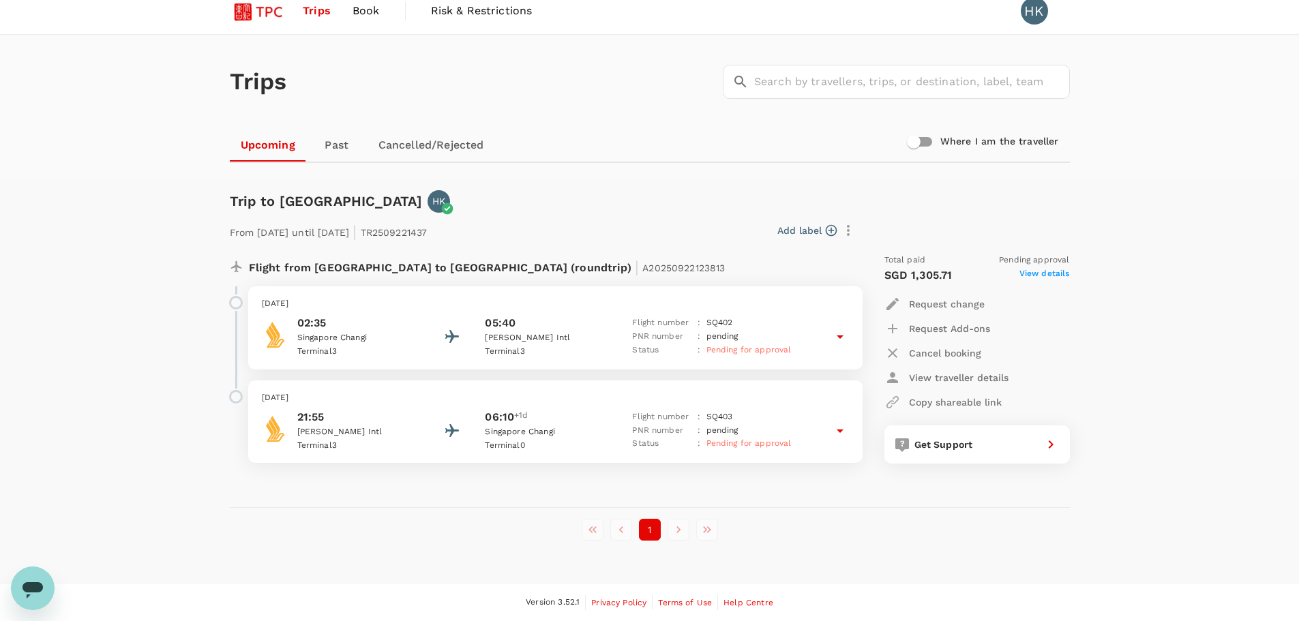
click at [456, 144] on link "Cancelled/Rejected" at bounding box center [430, 145] width 127 height 33
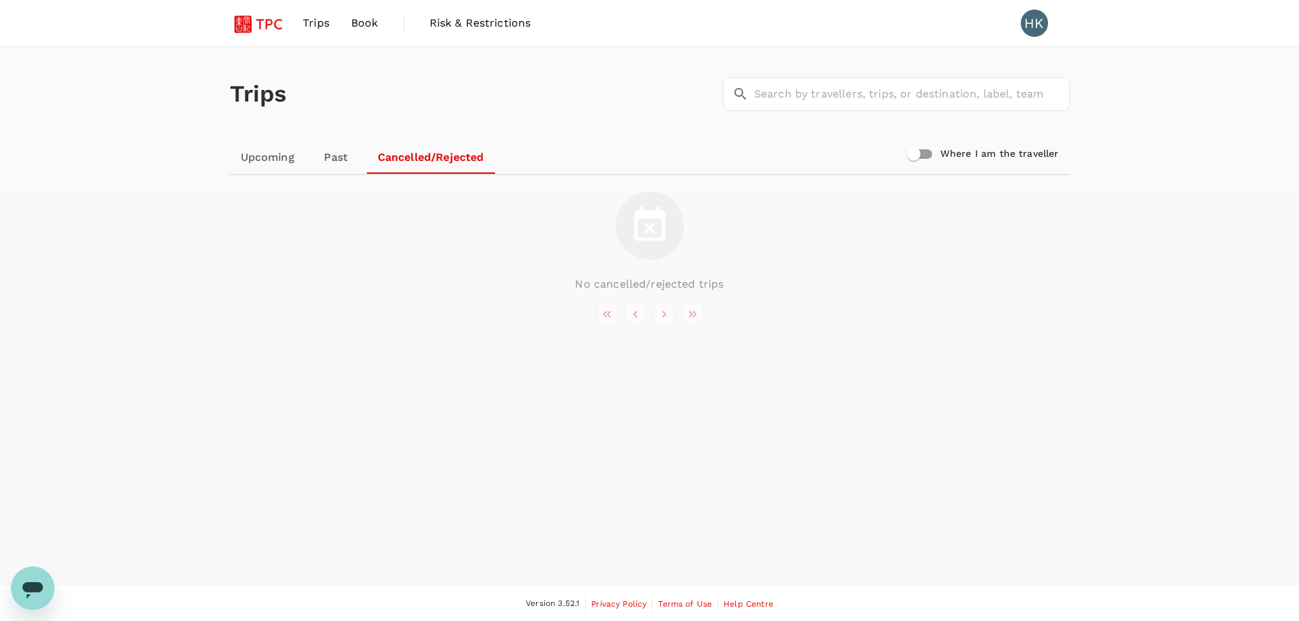
click at [345, 155] on link "Past" at bounding box center [335, 157] width 61 height 33
click at [270, 154] on link "Upcoming" at bounding box center [268, 157] width 76 height 33
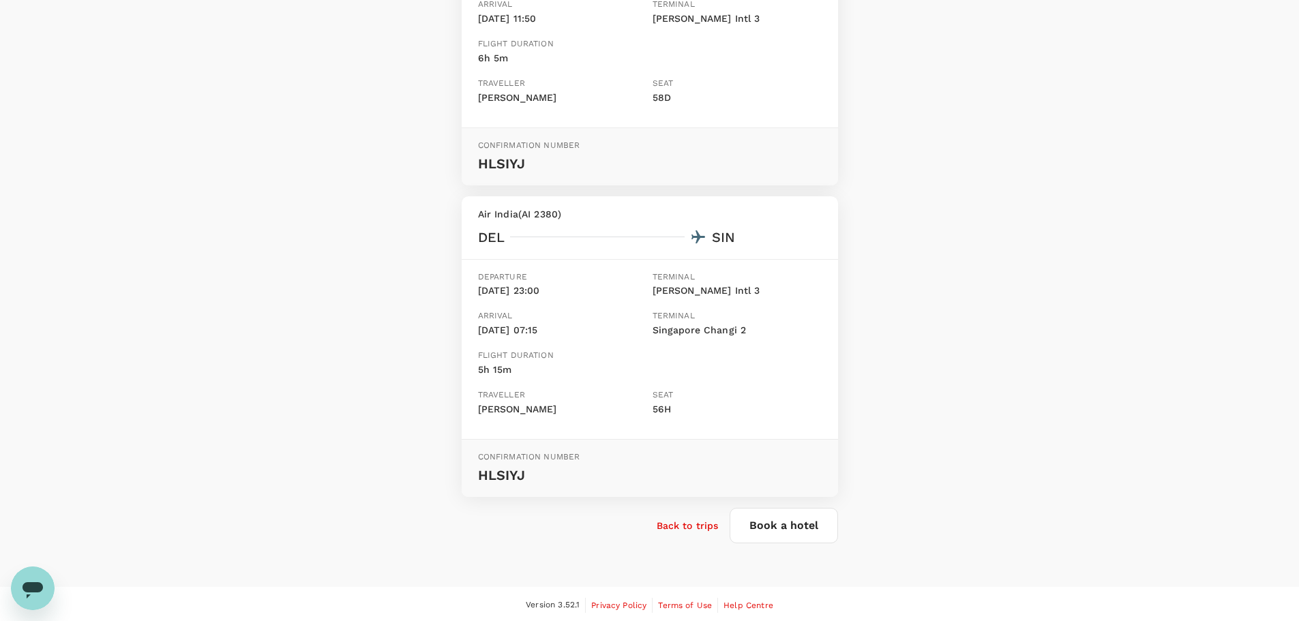
scroll to position [333, 0]
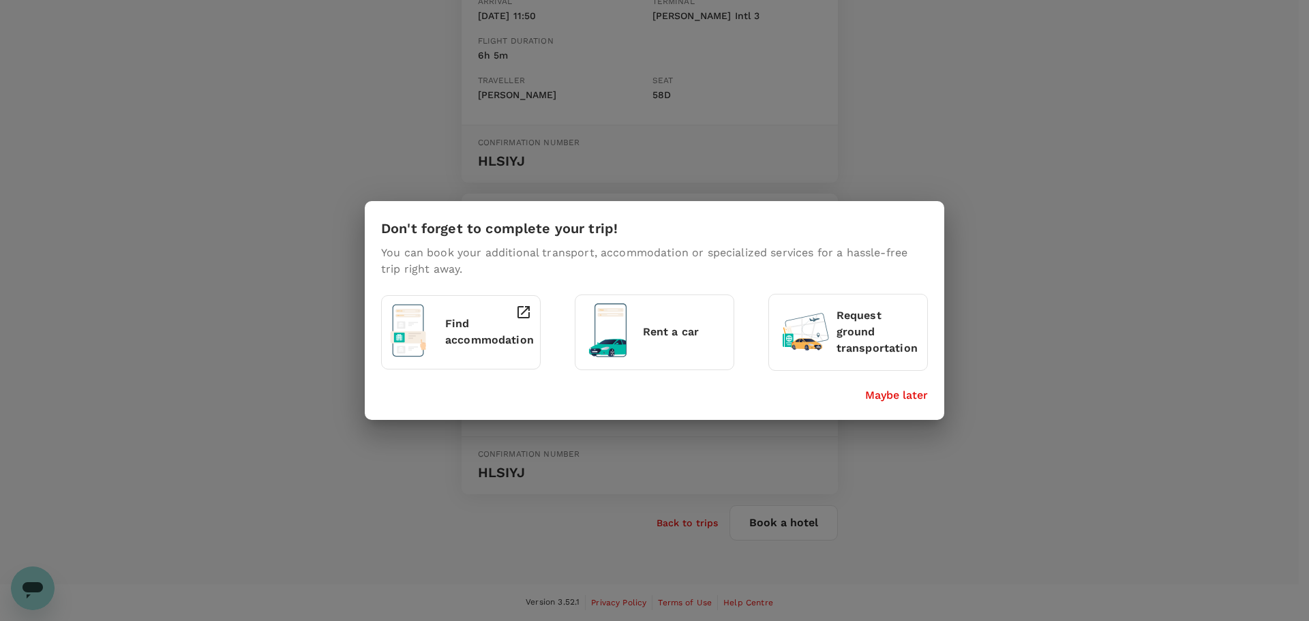
click at [915, 395] on p "Maybe later" at bounding box center [896, 395] width 63 height 16
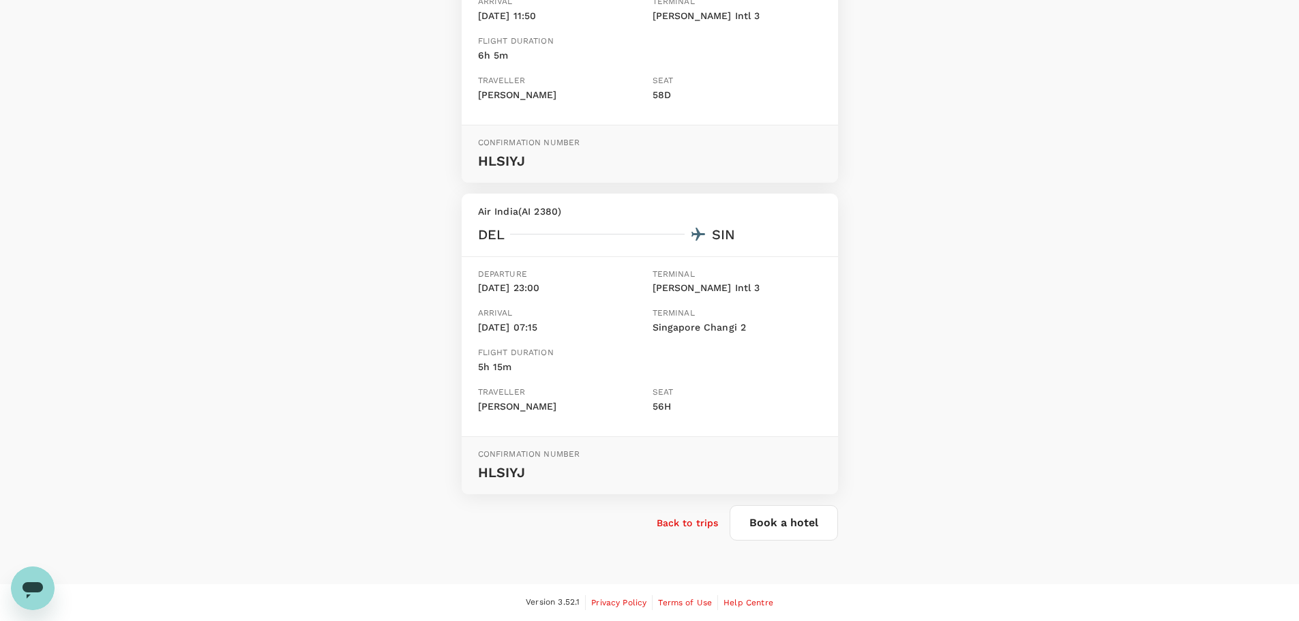
click at [691, 524] on p "Back to trips" at bounding box center [688, 523] width 62 height 14
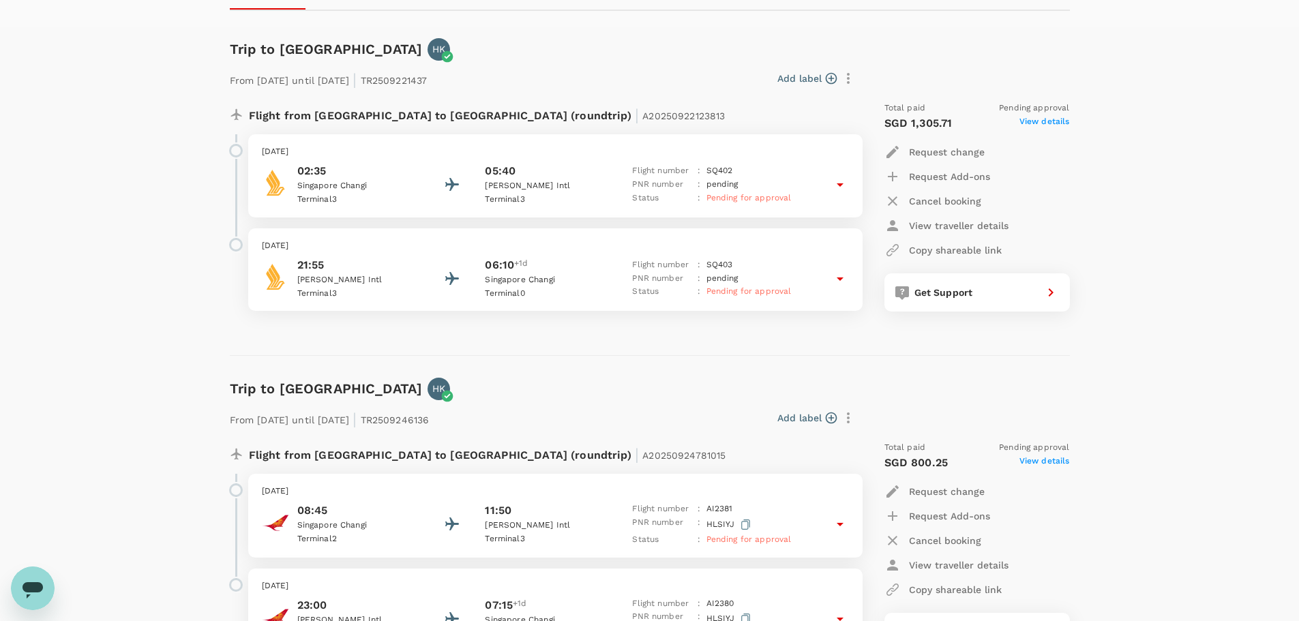
scroll to position [205, 0]
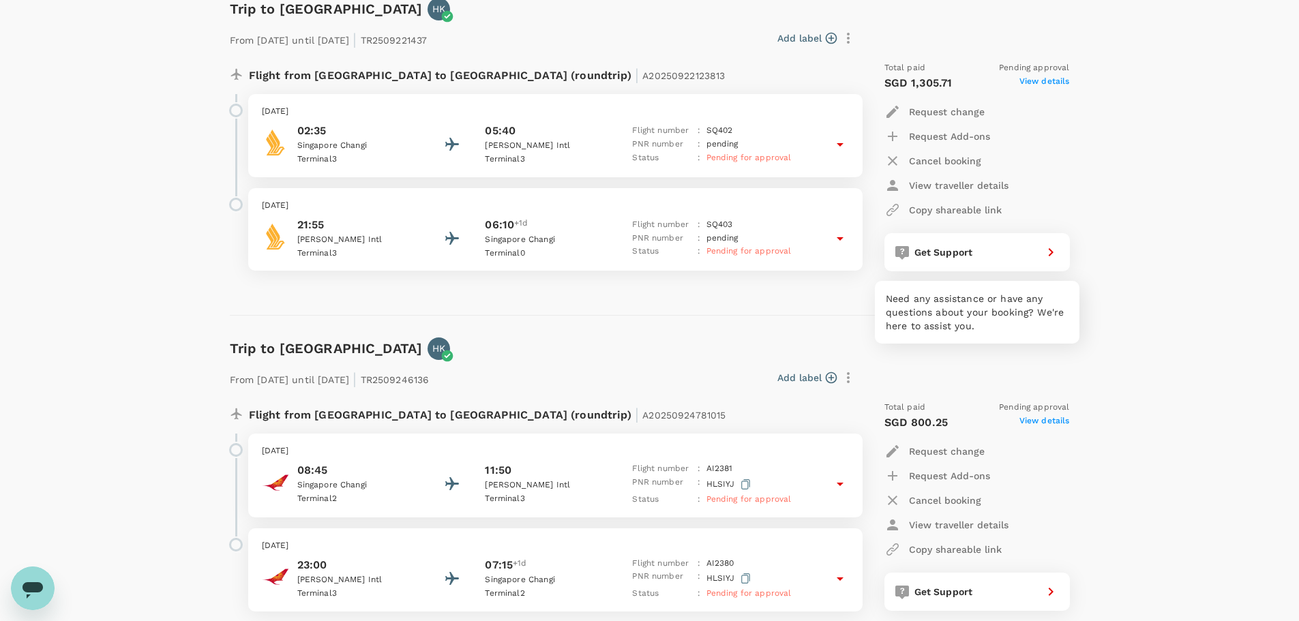
click at [973, 250] on div "Get Support" at bounding box center [973, 249] width 128 height 19
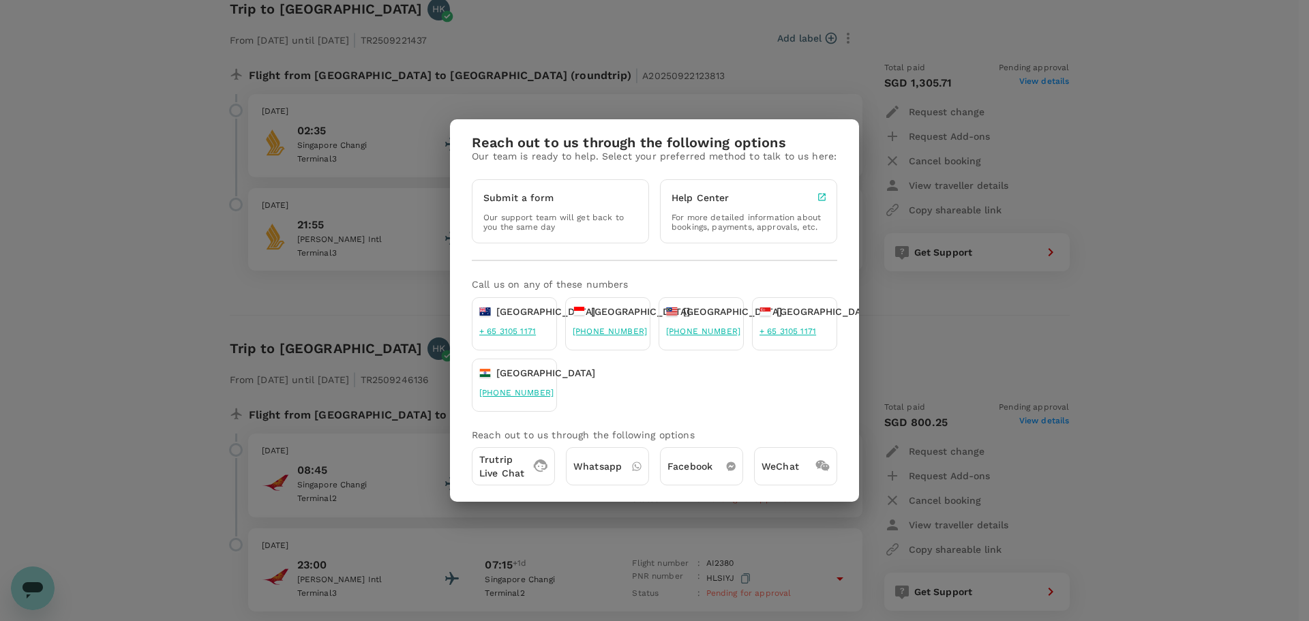
click at [1046, 319] on div "Reach out to us through the following options Our team is ready to help. Select…" at bounding box center [654, 310] width 1309 height 621
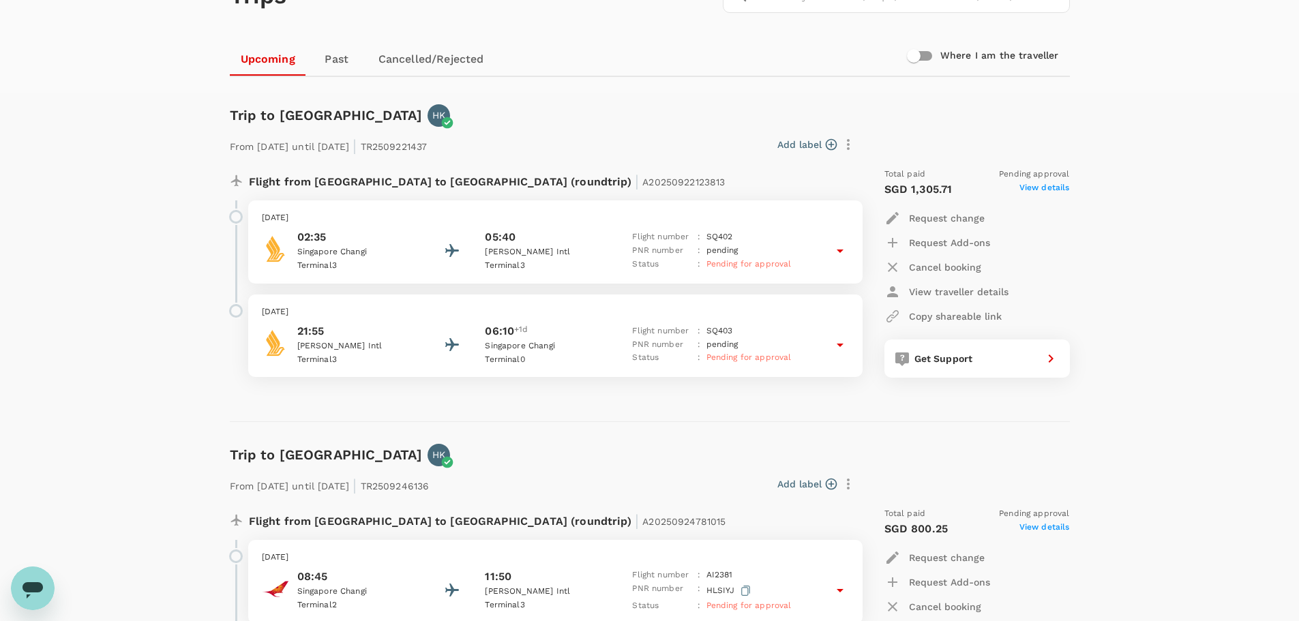
scroll to position [68, 0]
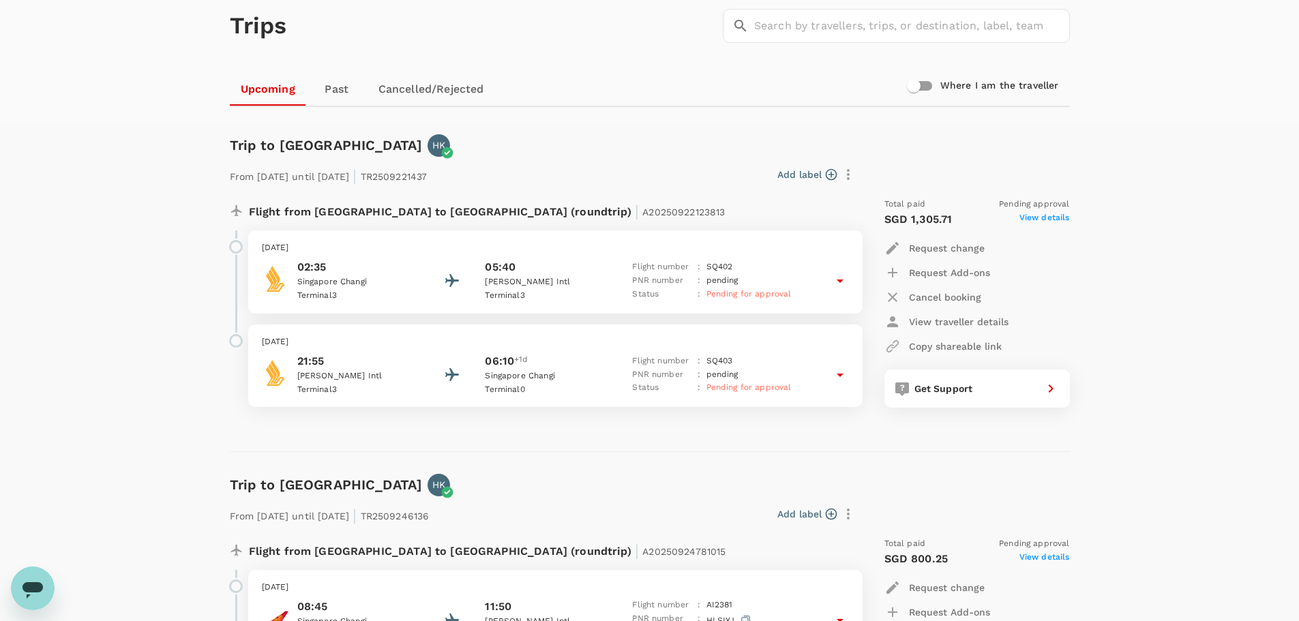
click at [642, 214] on span "A20250922123813" at bounding box center [683, 212] width 82 height 11
copy span "A20250922123813"
click at [427, 177] on p "From 05 Oct 2025 until 14 Oct 2025 | TR2509221437" at bounding box center [329, 174] width 198 height 25
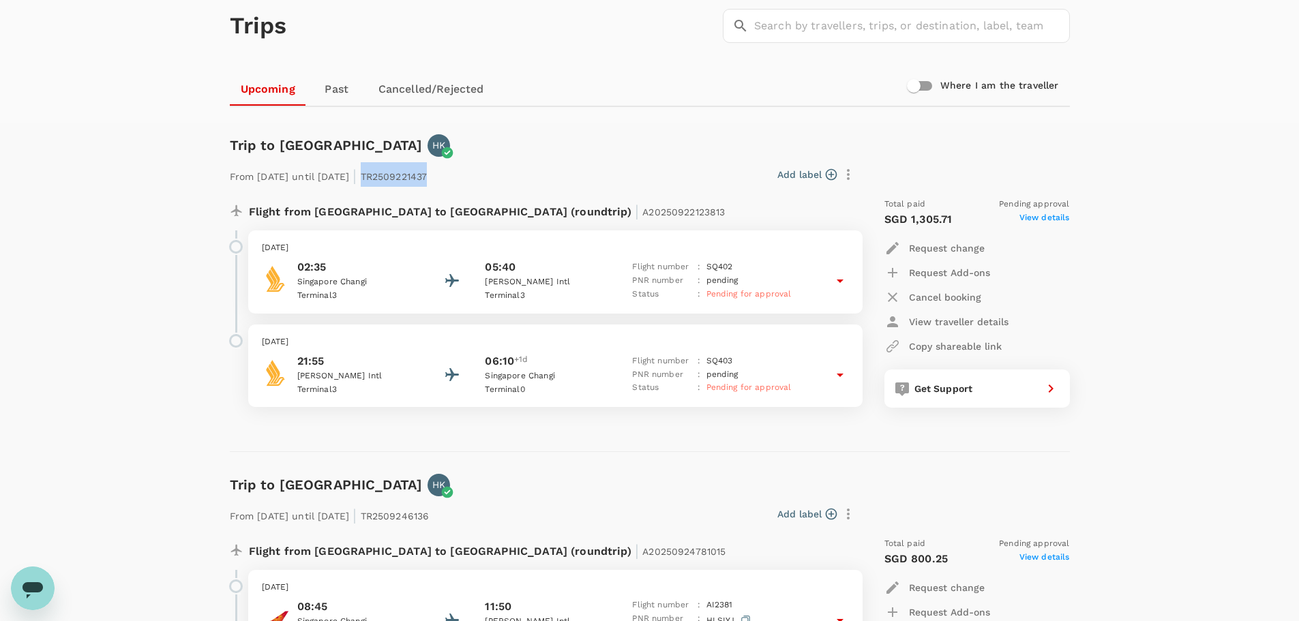
copy p "TR2509221437"
click at [840, 372] on icon at bounding box center [840, 375] width 16 height 16
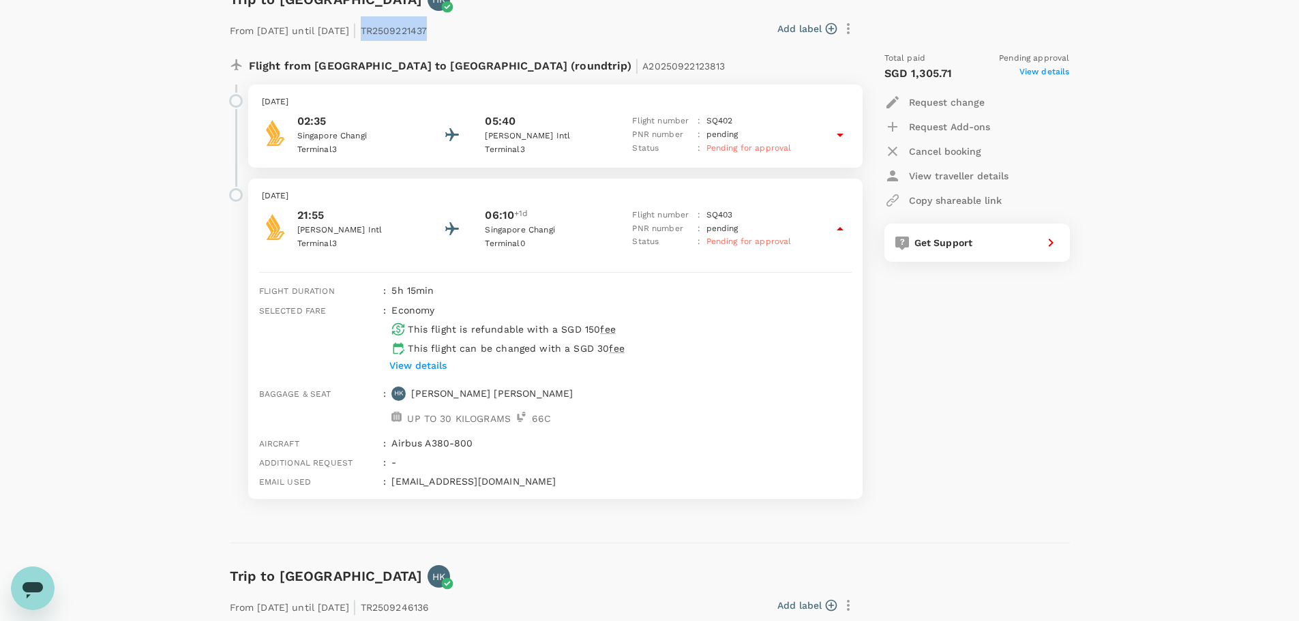
scroll to position [136, 0]
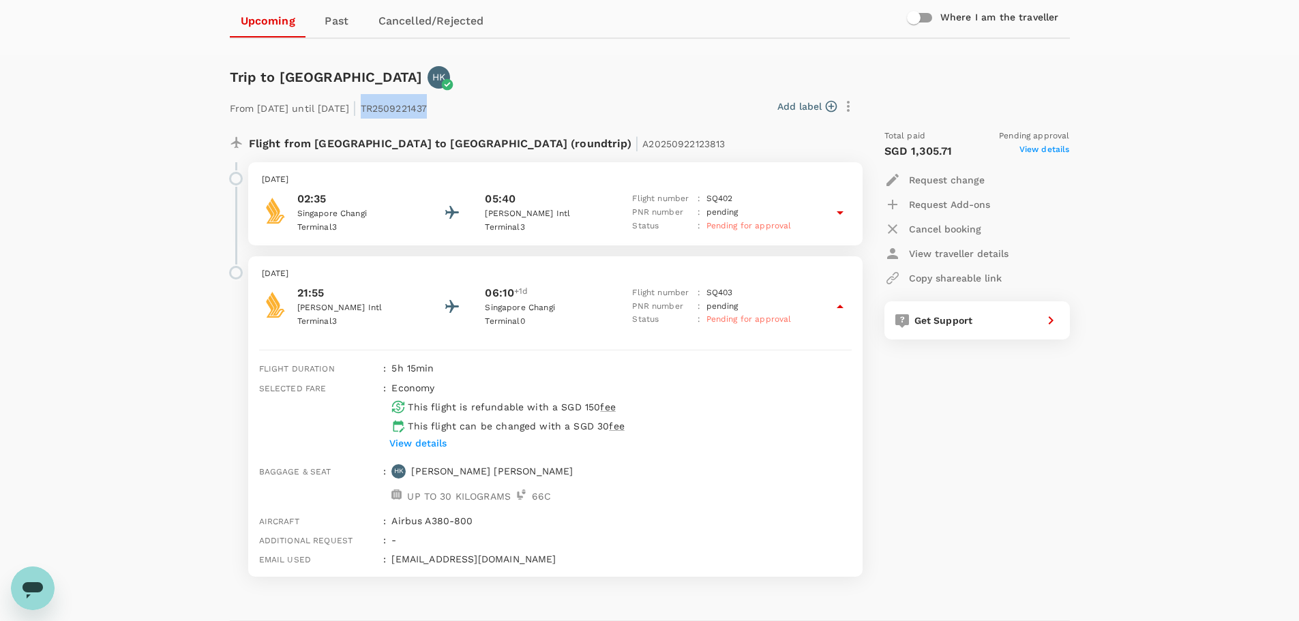
click at [935, 228] on p "Cancel booking" at bounding box center [945, 229] width 72 height 14
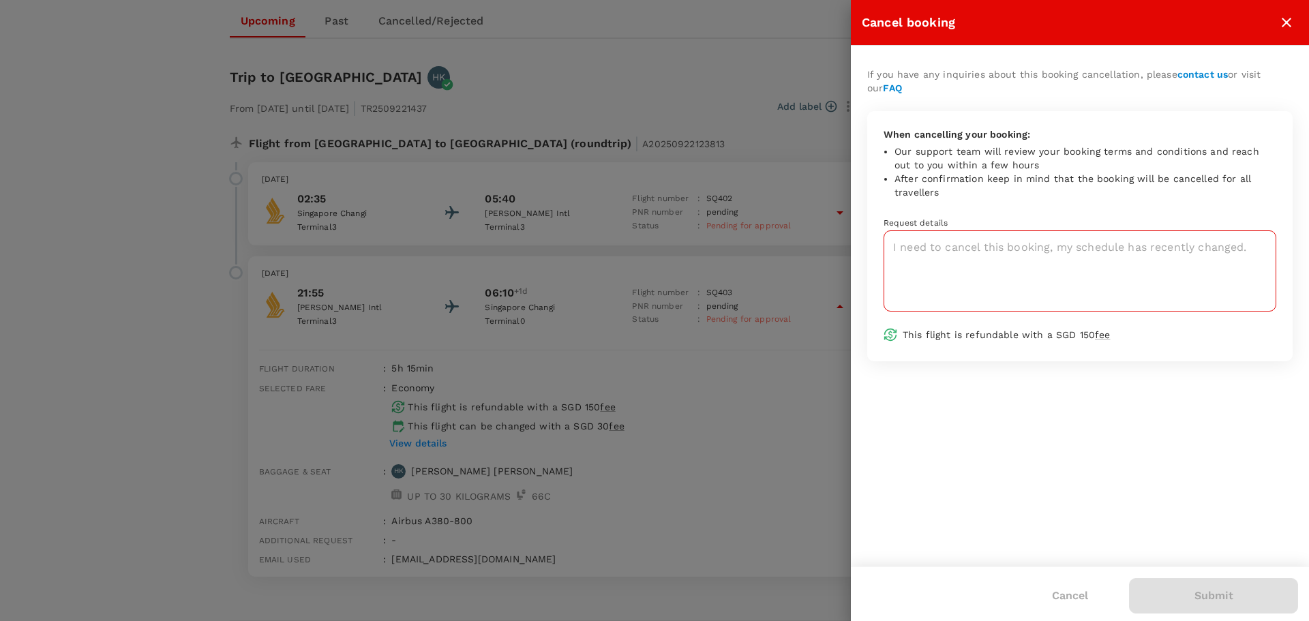
click at [964, 260] on textarea at bounding box center [1080, 270] width 393 height 81
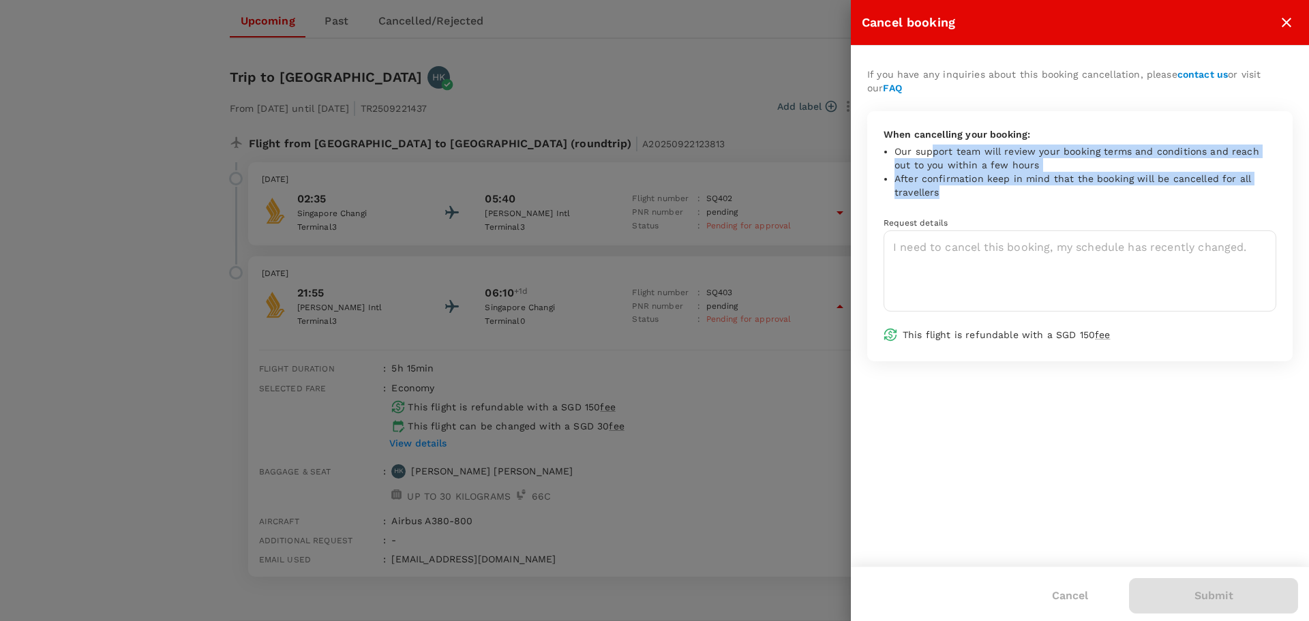
drag, startPoint x: 930, startPoint y: 153, endPoint x: 1211, endPoint y: 195, distance: 284.6
click at [1211, 195] on ul "Our support team will review your booking terms and conditions and reach out to…" at bounding box center [1085, 172] width 382 height 55
click at [1284, 20] on icon "close" at bounding box center [1287, 23] width 10 height 10
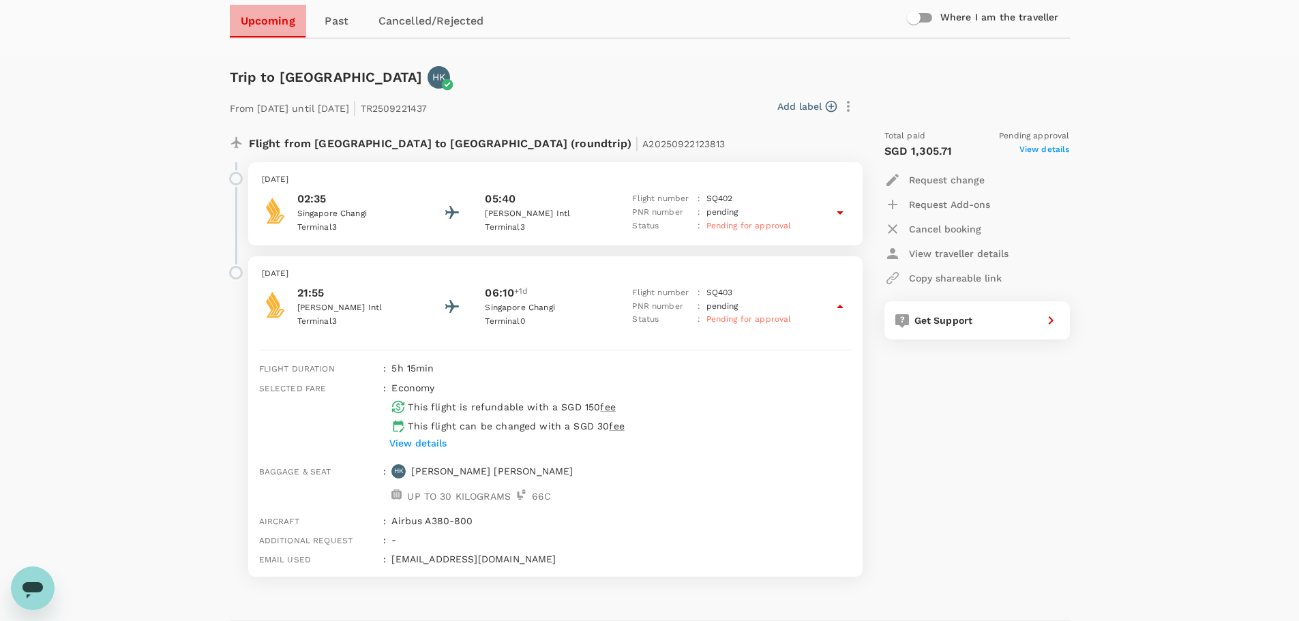
click at [271, 20] on link "Upcoming" at bounding box center [268, 21] width 76 height 33
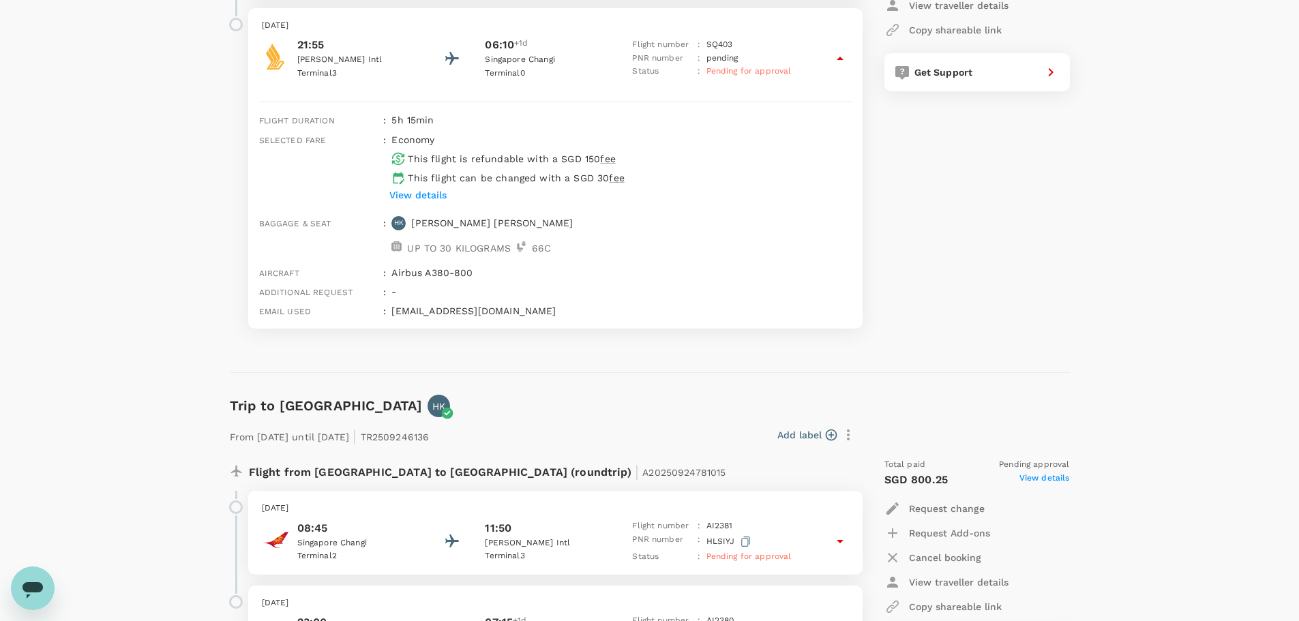
scroll to position [590, 0]
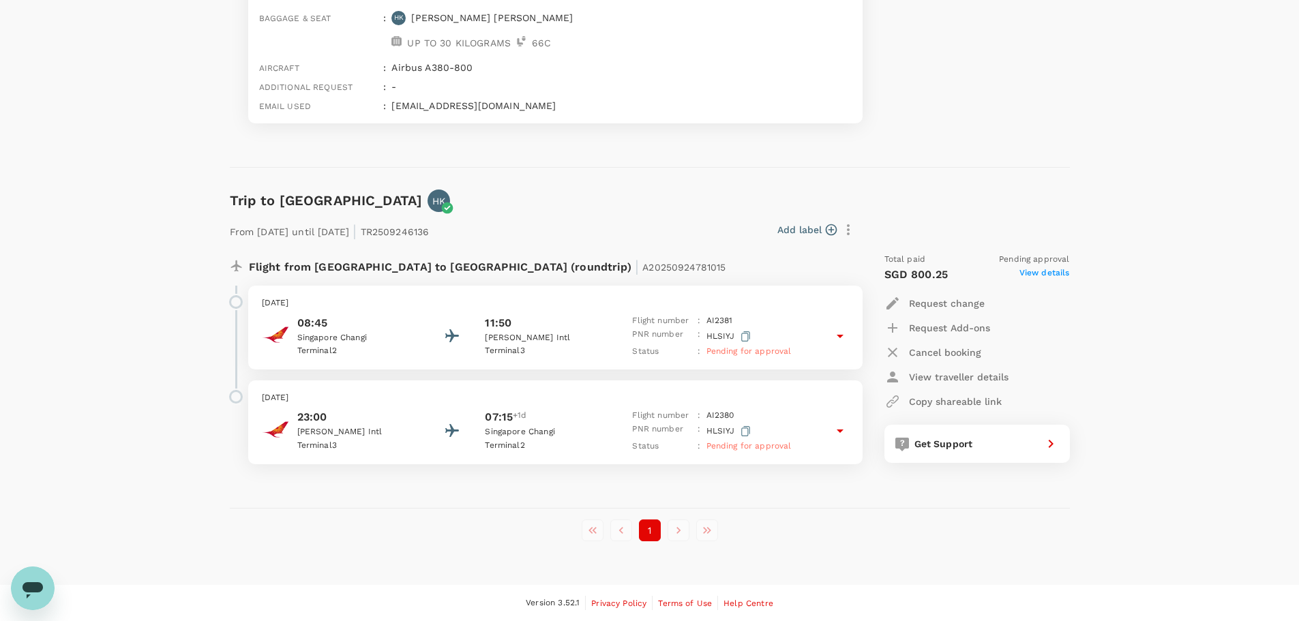
click at [846, 335] on icon at bounding box center [840, 336] width 16 height 16
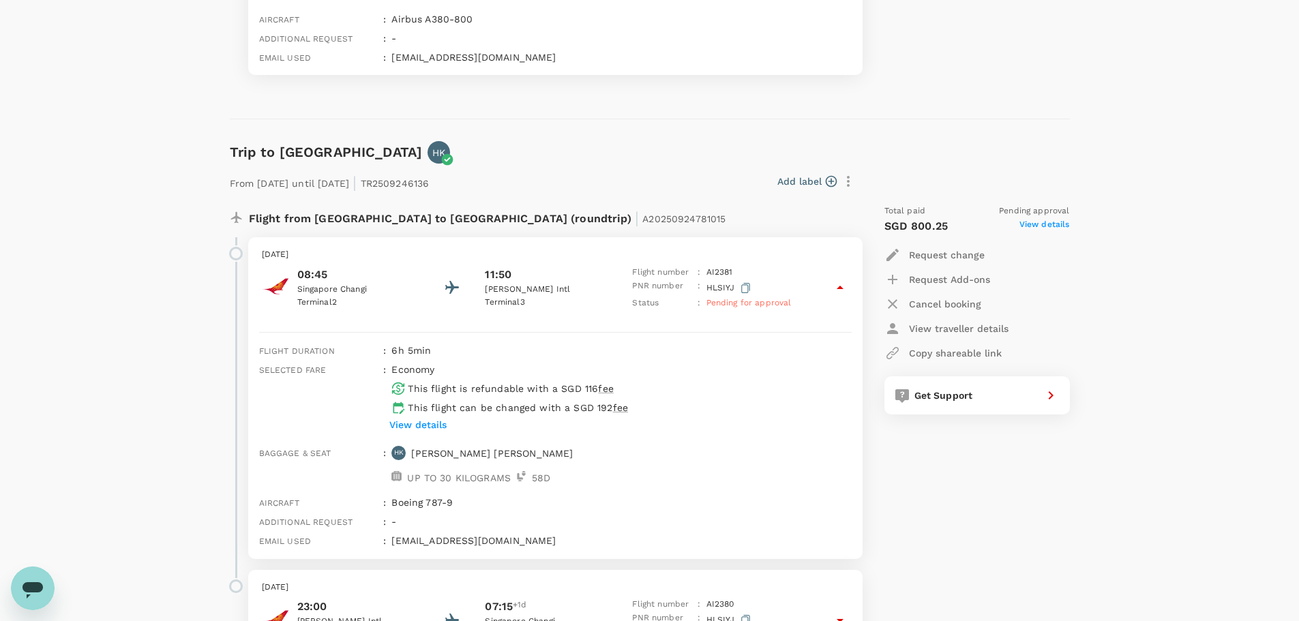
scroll to position [794, 0]
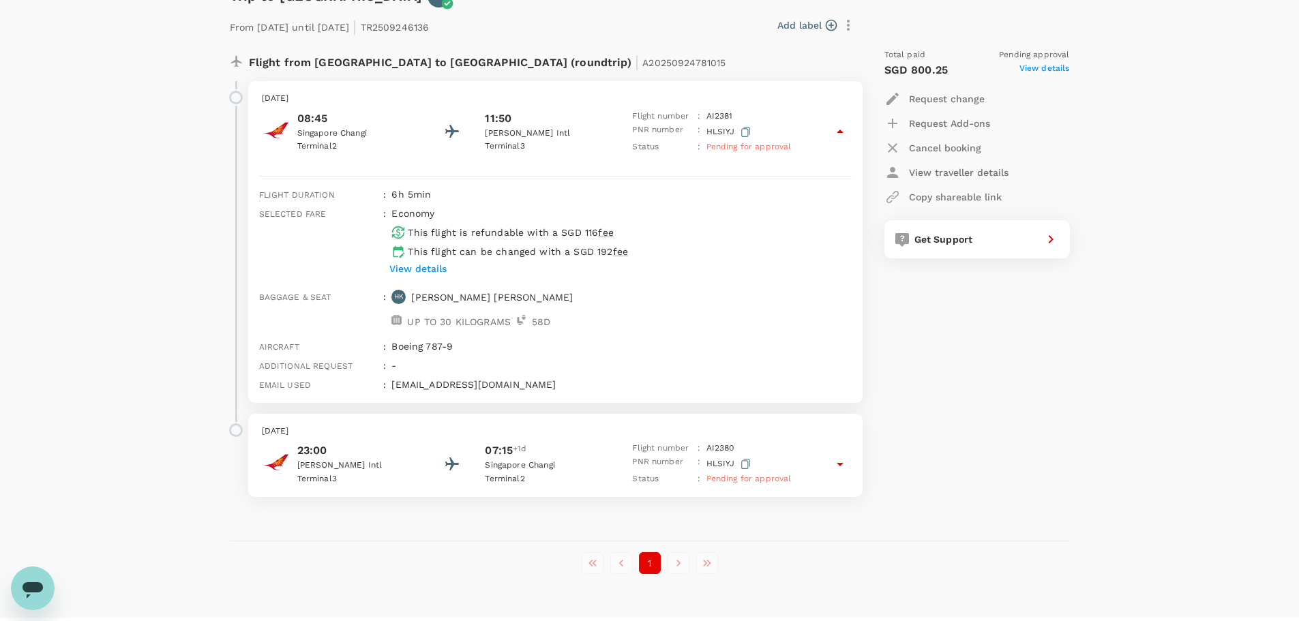
click at [839, 463] on icon at bounding box center [839, 464] width 7 height 3
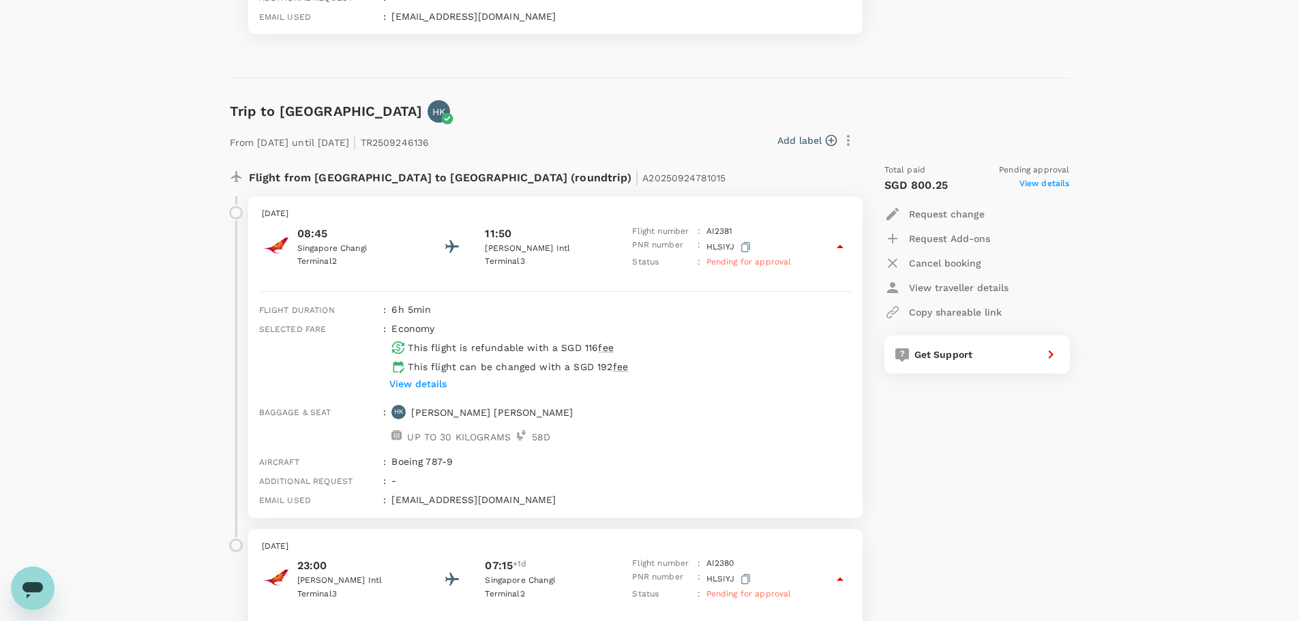
scroll to position [657, 0]
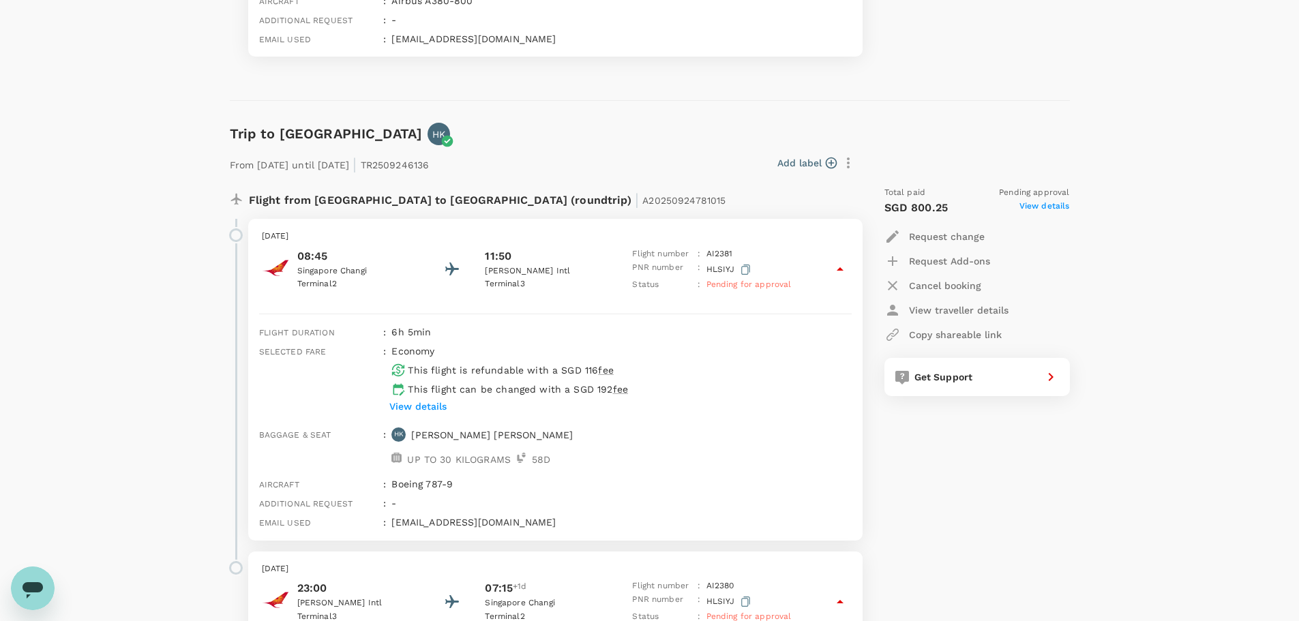
click at [429, 406] on p "View details" at bounding box center [417, 407] width 57 height 14
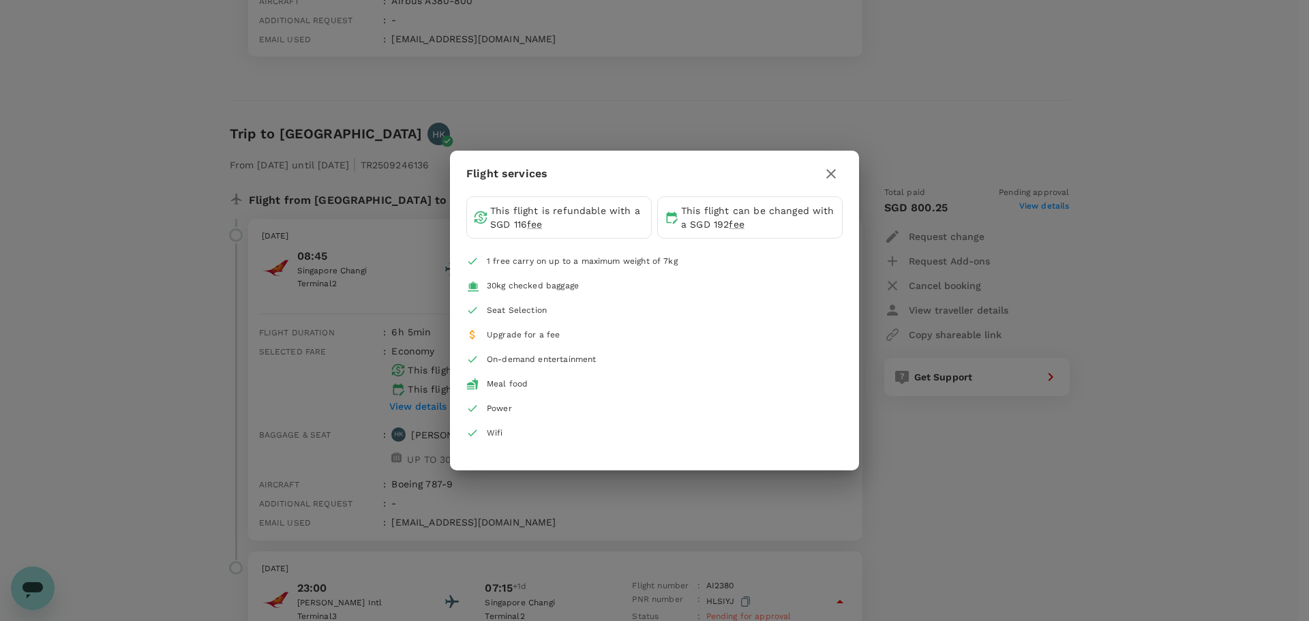
click at [834, 176] on icon "button" at bounding box center [831, 174] width 16 height 16
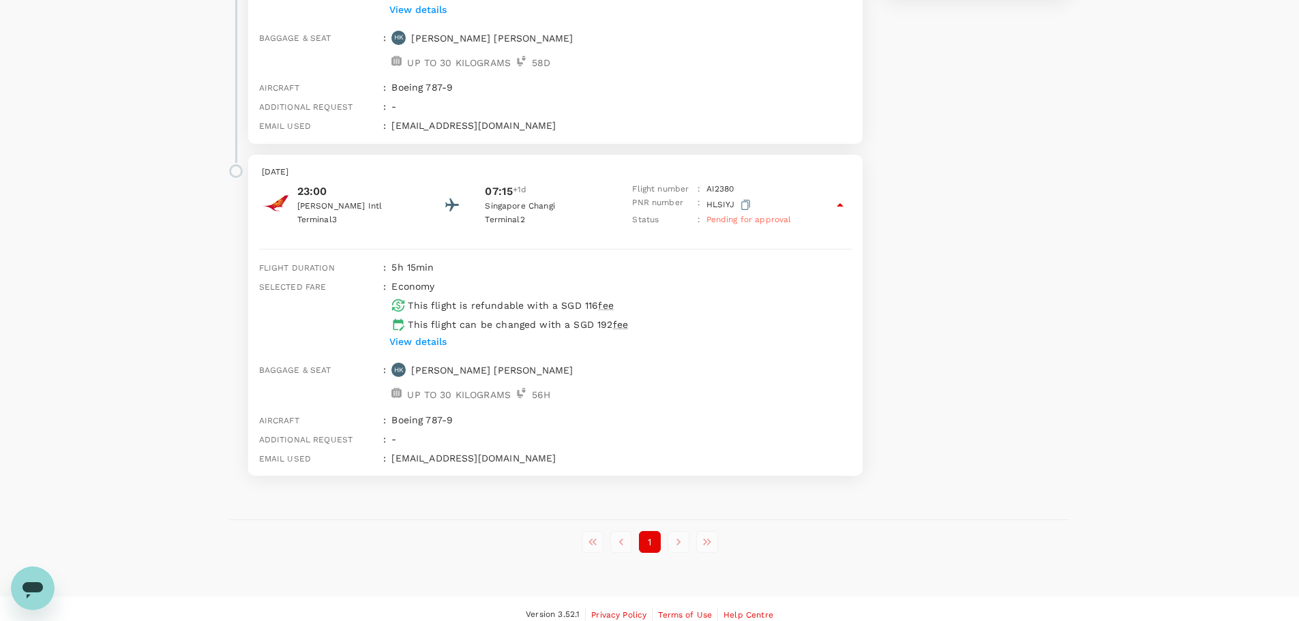
scroll to position [1066, 0]
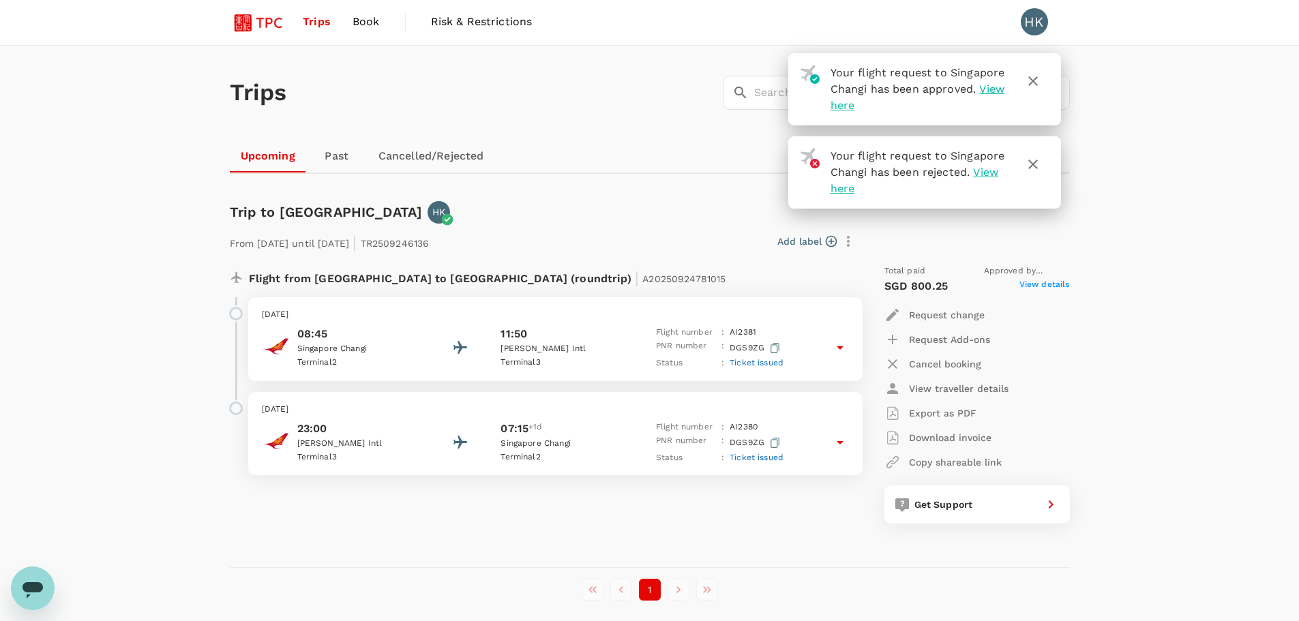
click at [836, 187] on span "View here" at bounding box center [914, 180] width 168 height 29
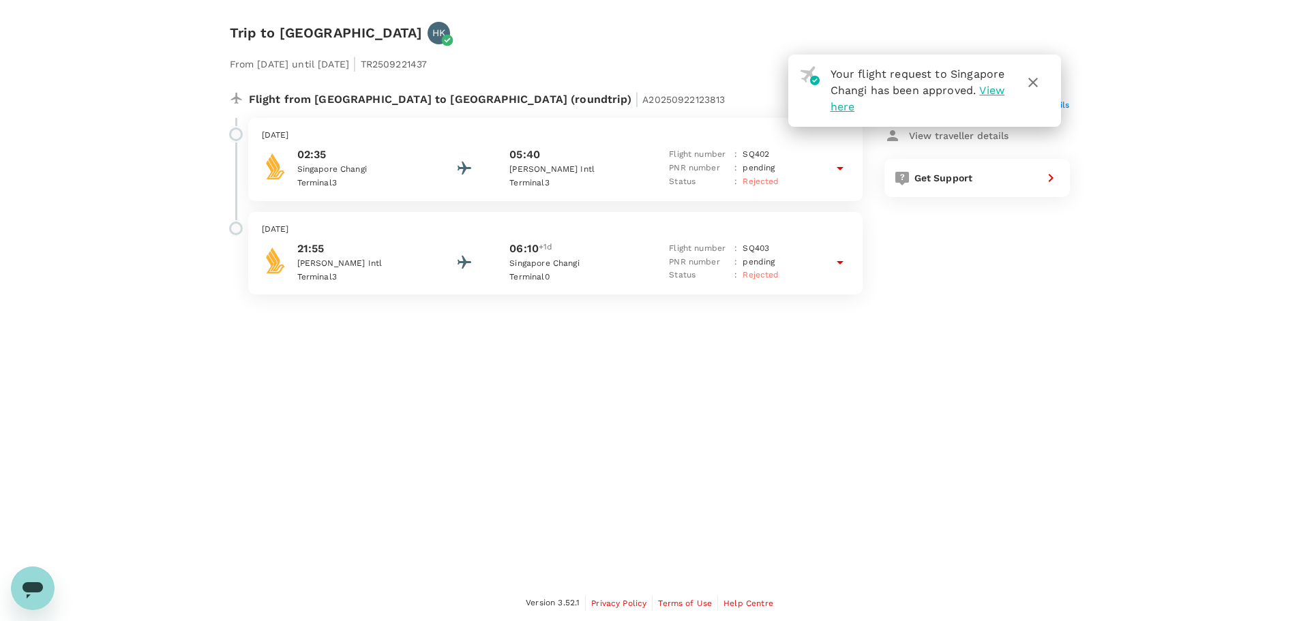
click at [865, 108] on span "View here" at bounding box center [917, 98] width 175 height 29
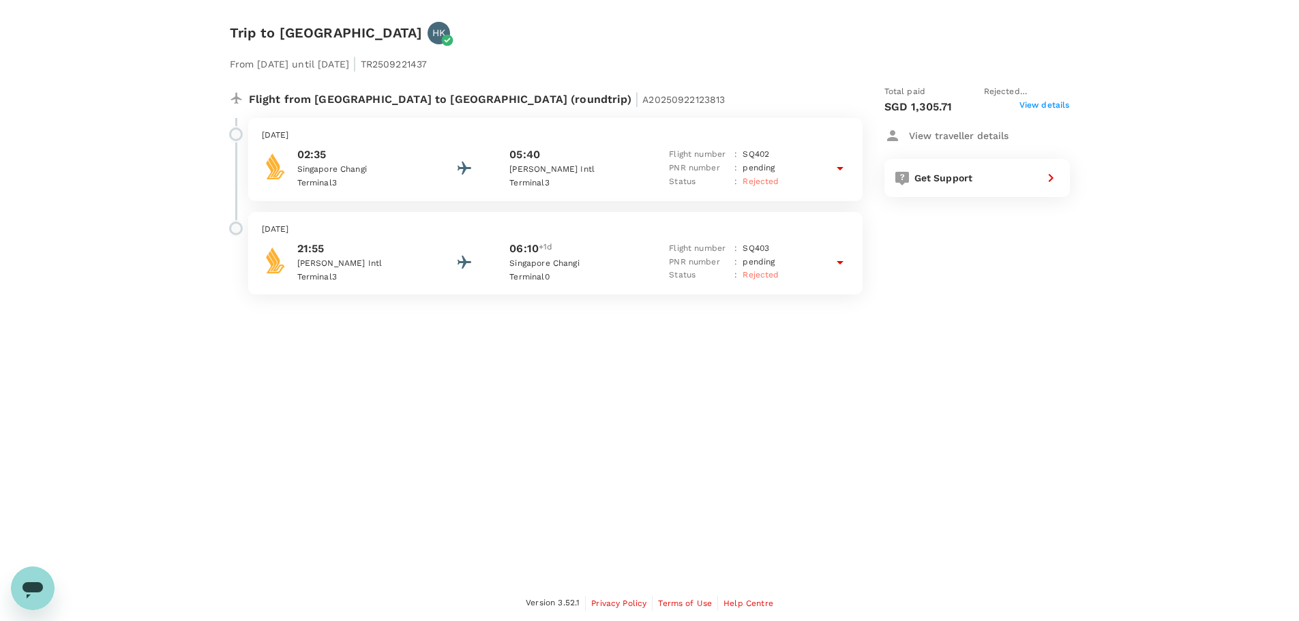
scroll to position [1, 0]
click at [1051, 102] on span "View details" at bounding box center [1044, 106] width 50 height 16
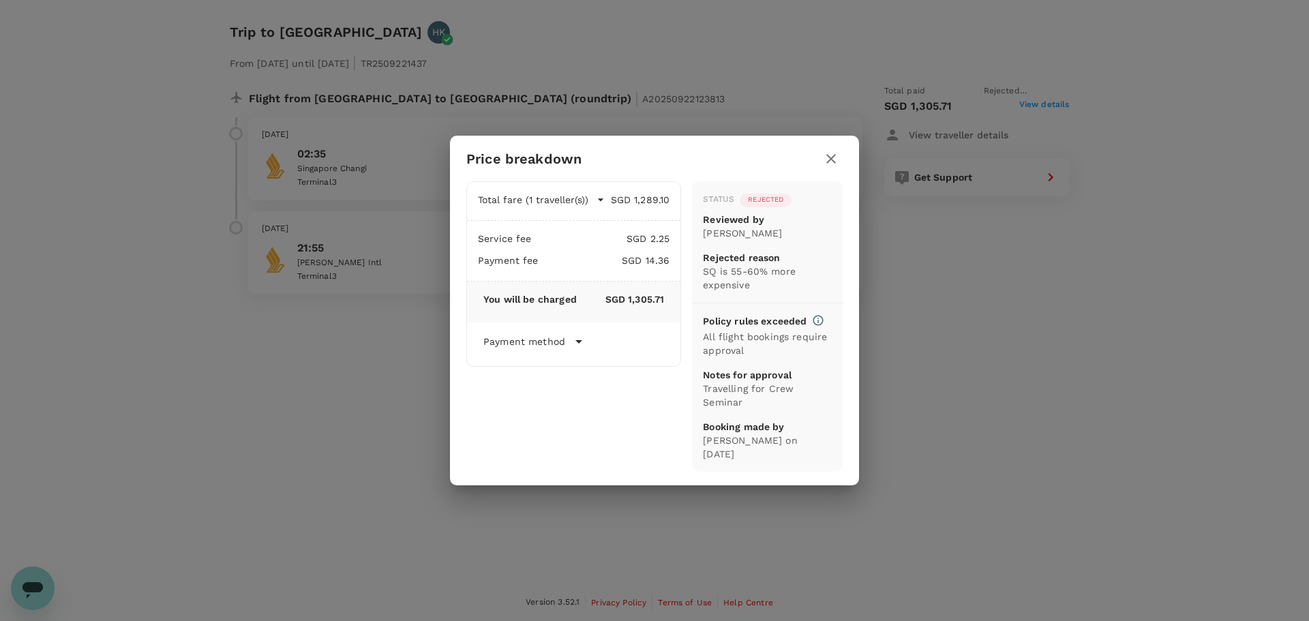
click at [832, 162] on icon "button" at bounding box center [831, 159] width 16 height 16
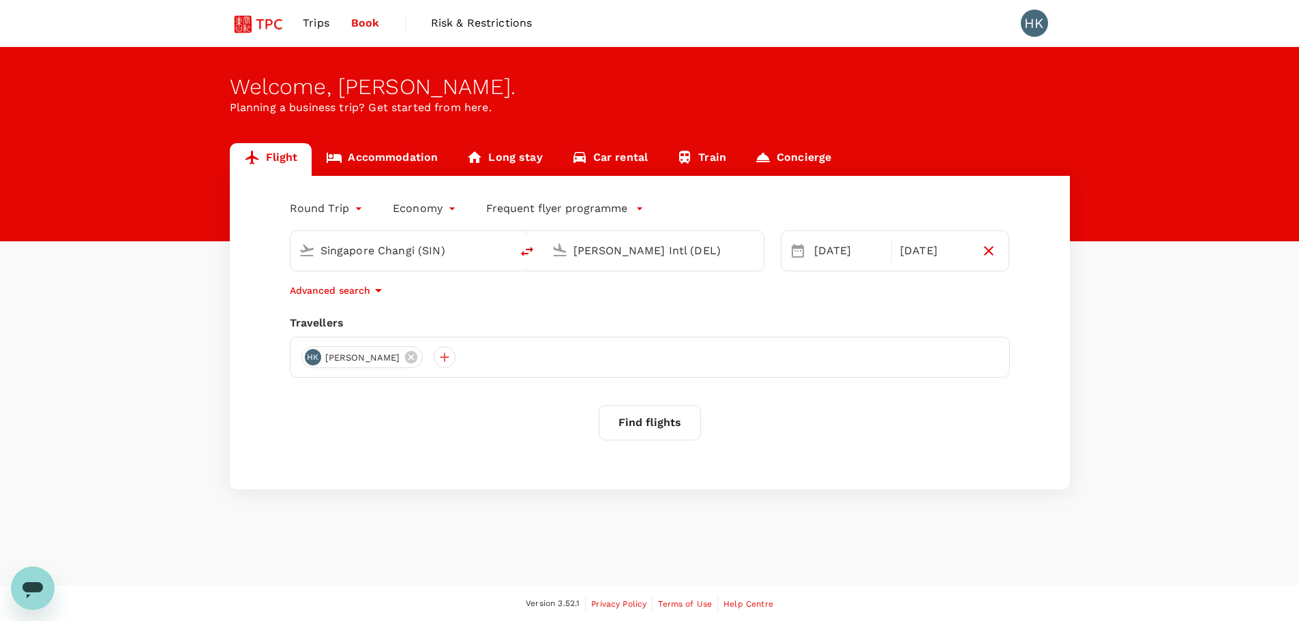
click at [379, 291] on icon "button" at bounding box center [378, 290] width 16 height 16
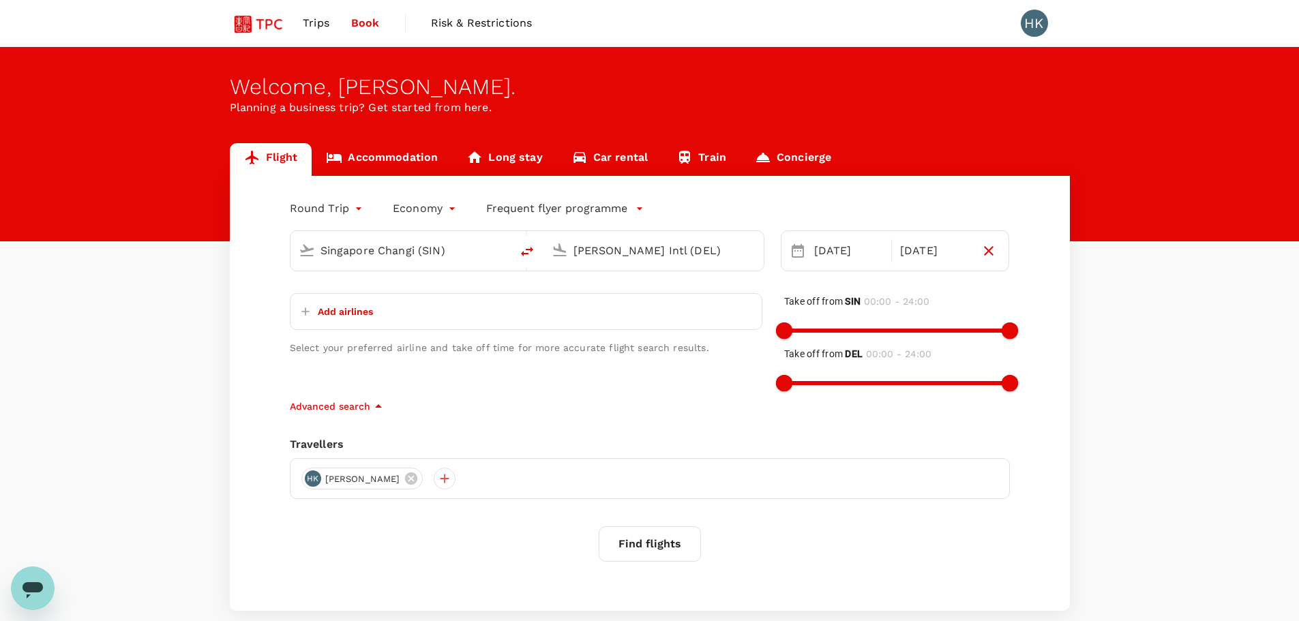
click at [316, 17] on span "Trips" at bounding box center [316, 23] width 27 height 16
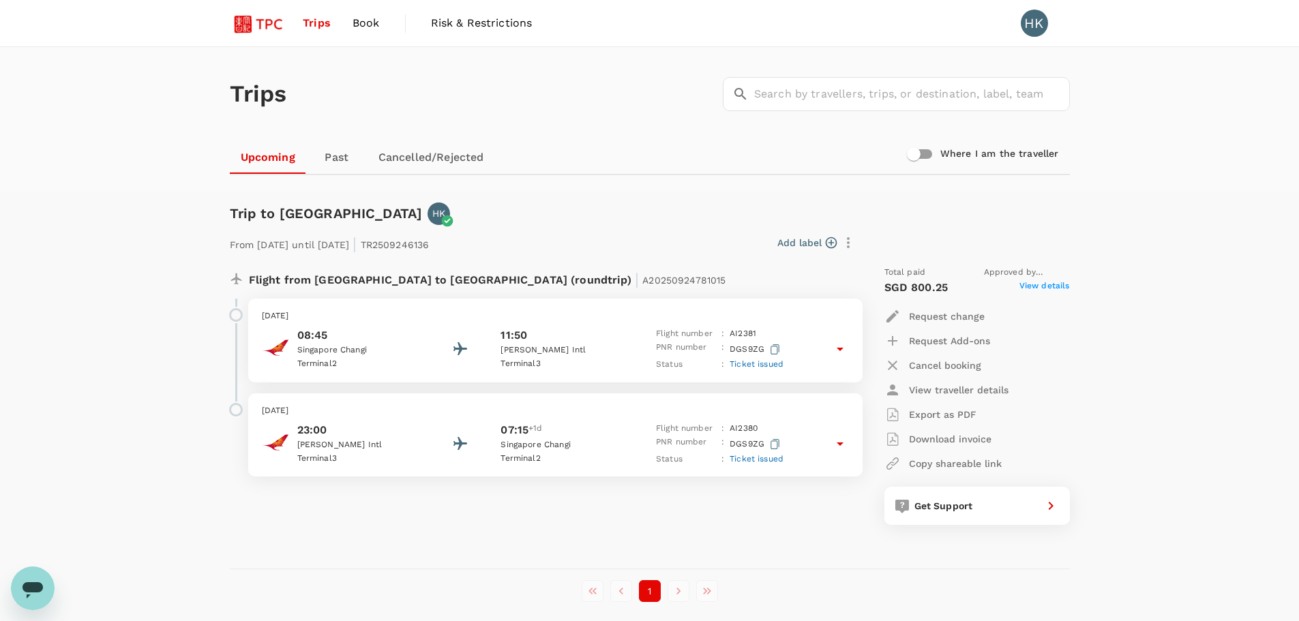
click at [373, 20] on span "Book" at bounding box center [365, 23] width 27 height 16
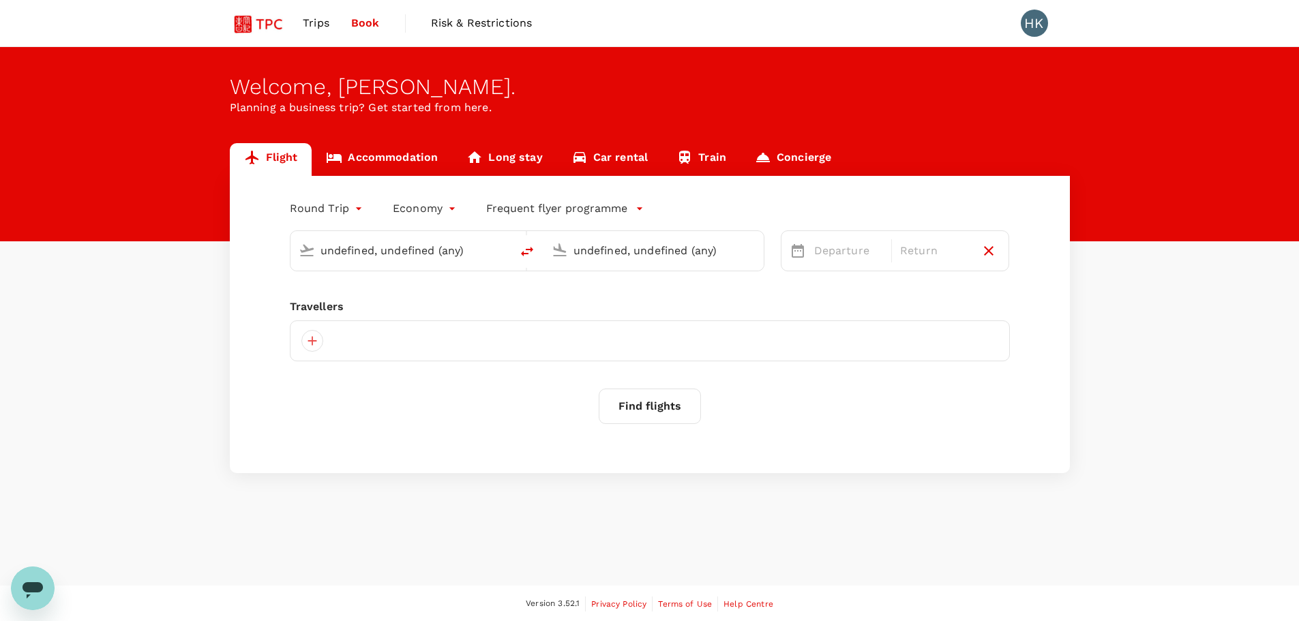
type input "Singapore Changi (SIN)"
type input "[PERSON_NAME] Intl (DEL)"
type input "Singapore Changi (SIN)"
type input "[PERSON_NAME] Intl (DEL)"
type input "Singapore Changi (SIN)"
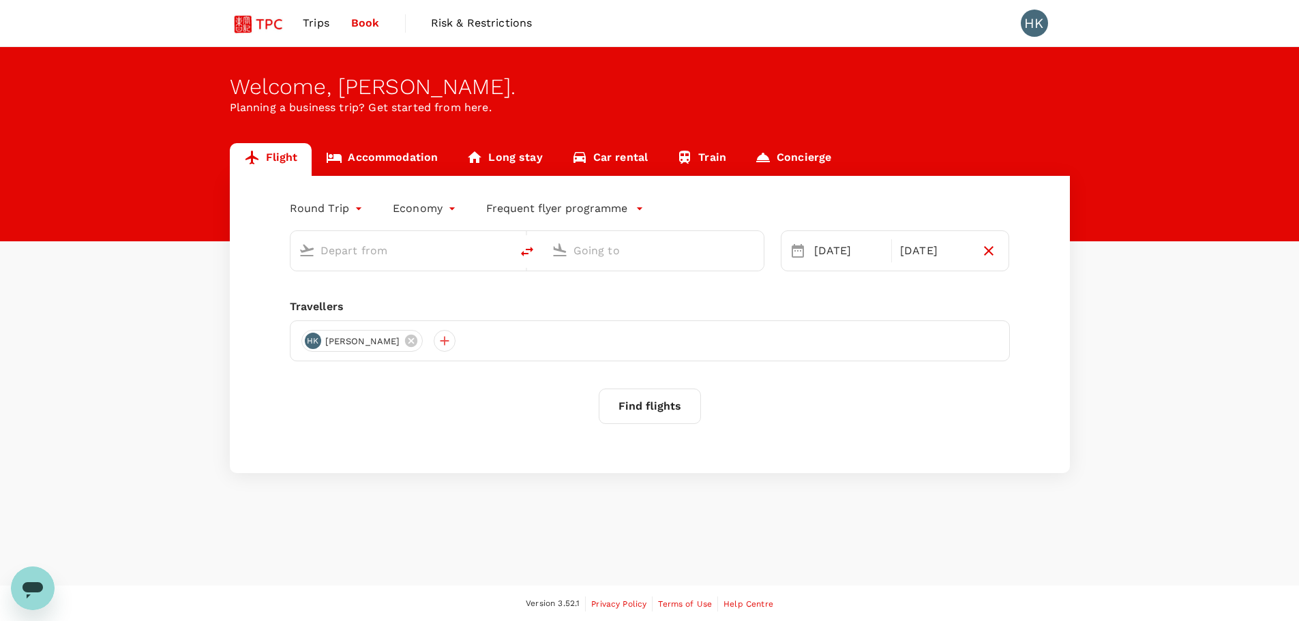
type input "[PERSON_NAME] Intl (DEL)"
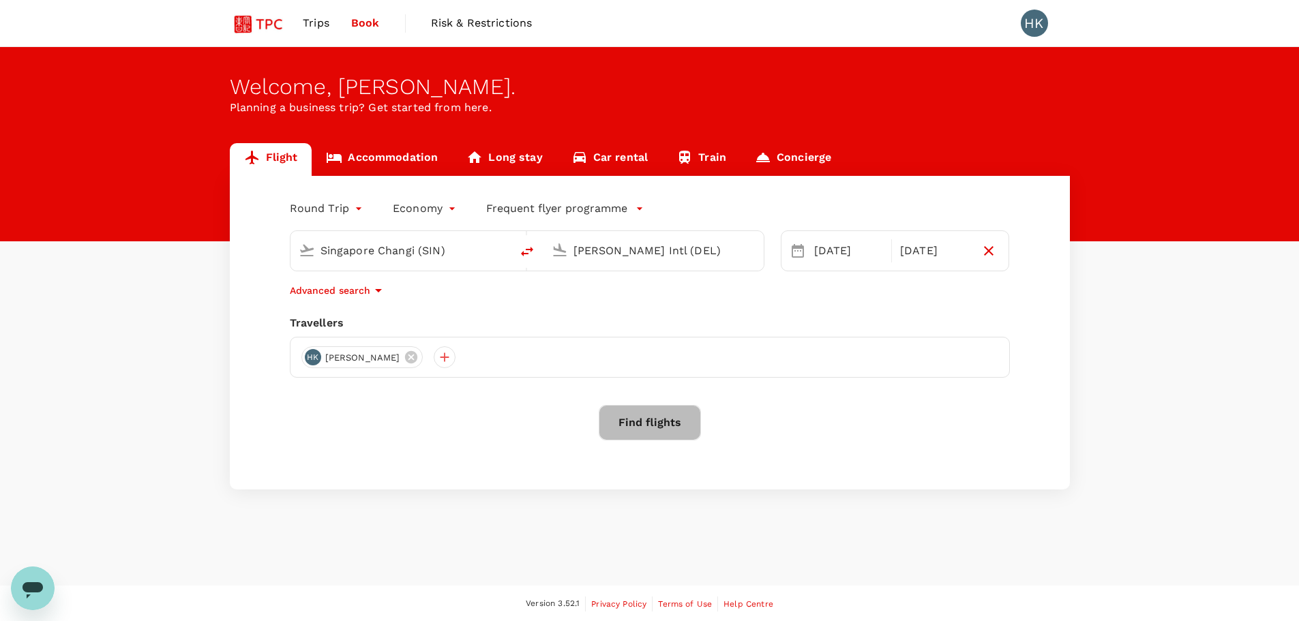
click at [659, 420] on button "Find flights" at bounding box center [650, 422] width 102 height 35
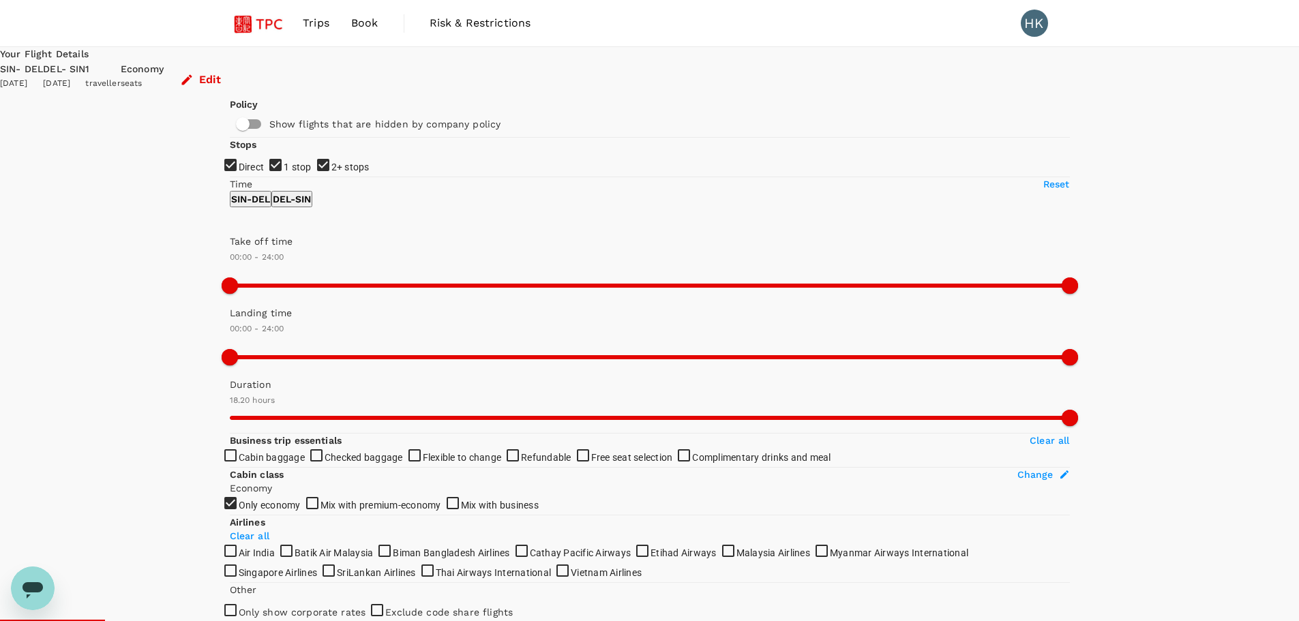
type input "1625"
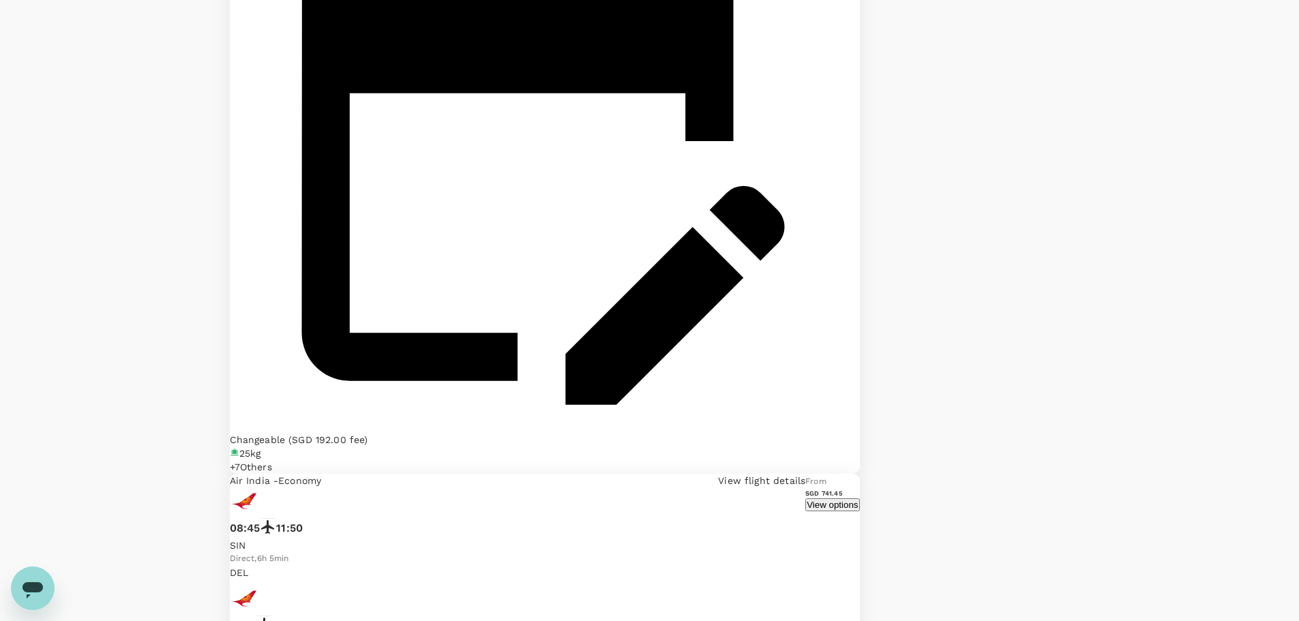
scroll to position [3072, 0]
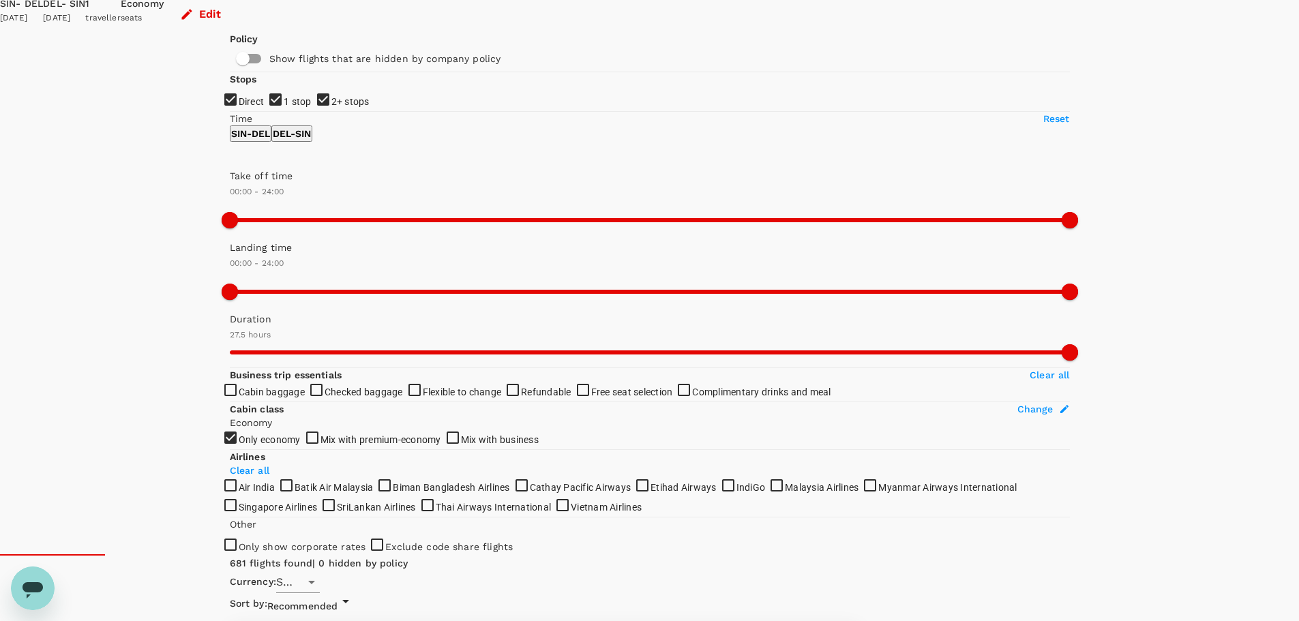
scroll to position [0, 0]
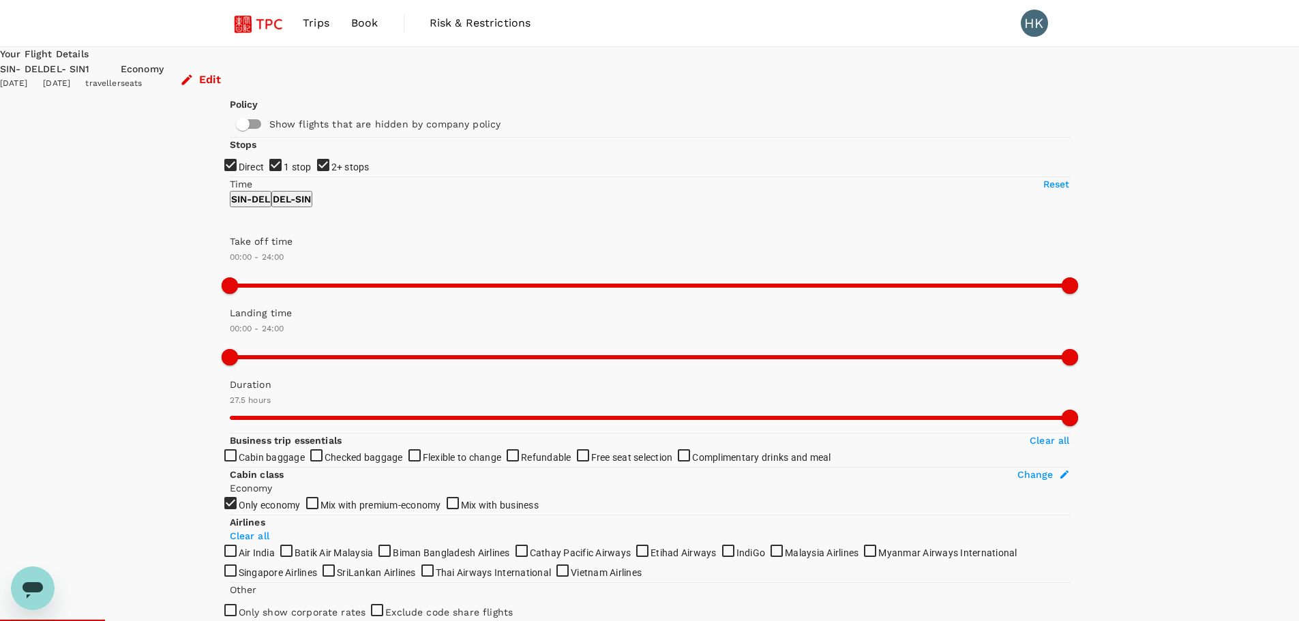
click at [239, 247] on input "1 stop" at bounding box center [649, 310] width 1299 height 621
checkbox input "false"
click at [244, 273] on input "2+ stops" at bounding box center [649, 310] width 1299 height 621
checkbox input "false"
